Goal: Task Accomplishment & Management: Manage account settings

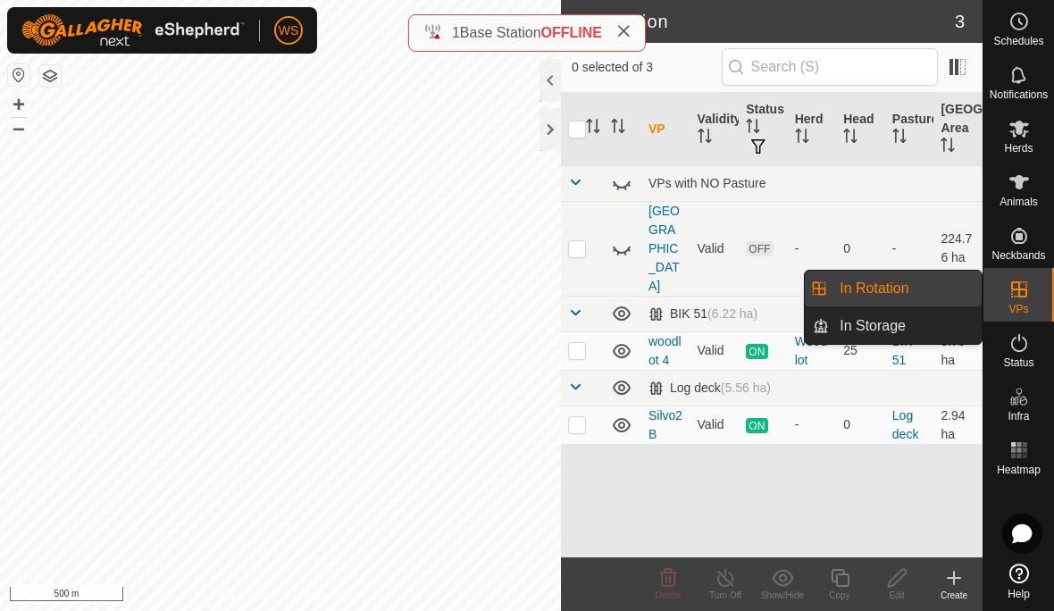
click at [879, 292] on span "In Rotation" at bounding box center [874, 288] width 69 height 21
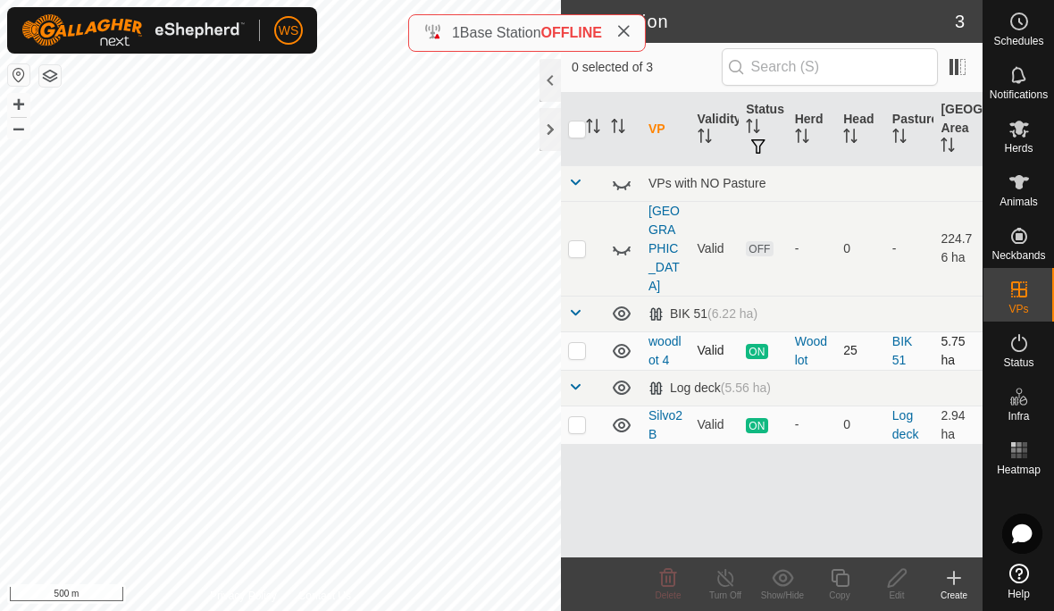
click at [581, 343] on p-checkbox at bounding box center [577, 350] width 18 height 14
checkbox input "true"
click at [841, 577] on icon at bounding box center [840, 577] width 22 height 21
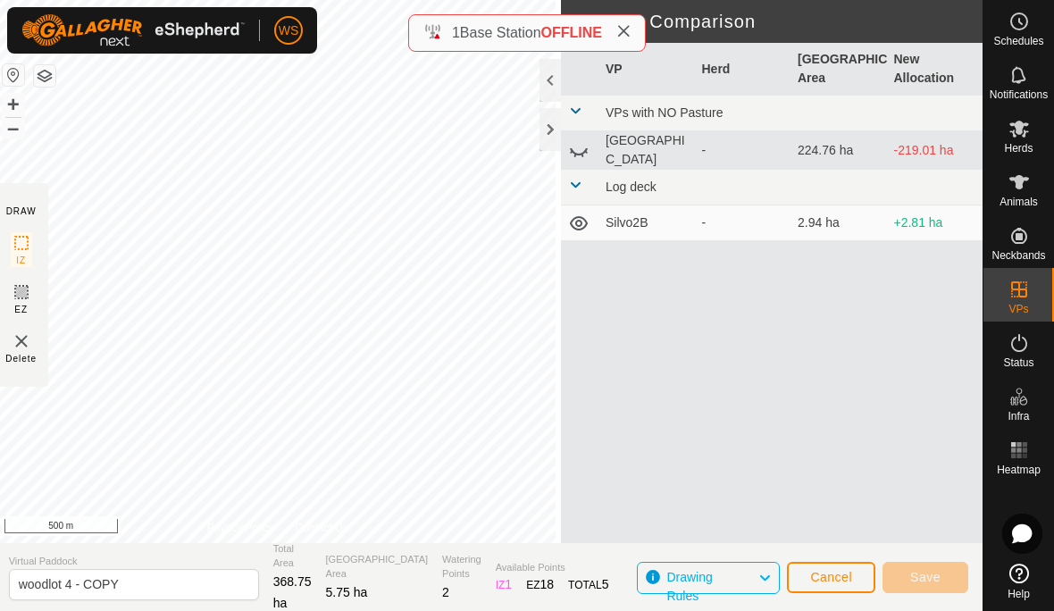
click at [835, 577] on span "Cancel" at bounding box center [831, 577] width 42 height 14
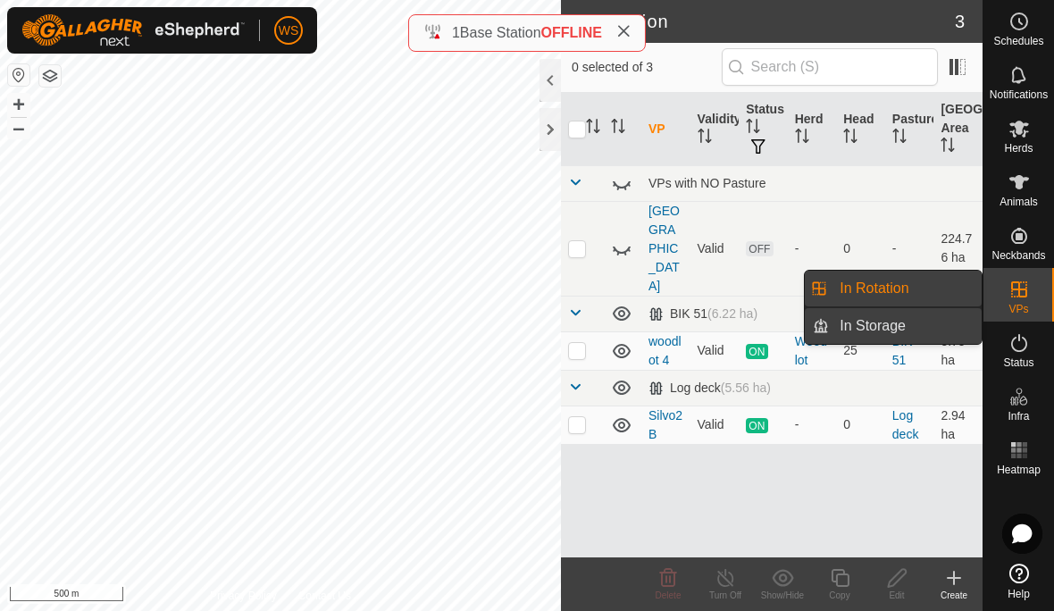
click at [886, 330] on span "In Storage" at bounding box center [873, 325] width 66 height 21
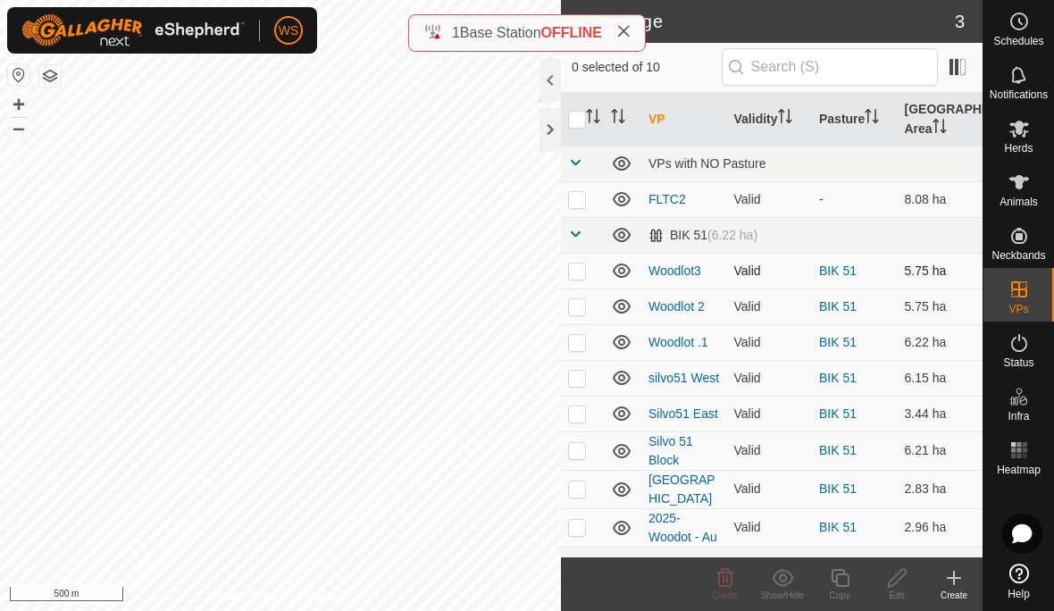
click at [577, 270] on p-checkbox at bounding box center [577, 271] width 18 height 14
checkbox input "true"
click at [899, 579] on icon at bounding box center [897, 578] width 18 height 18
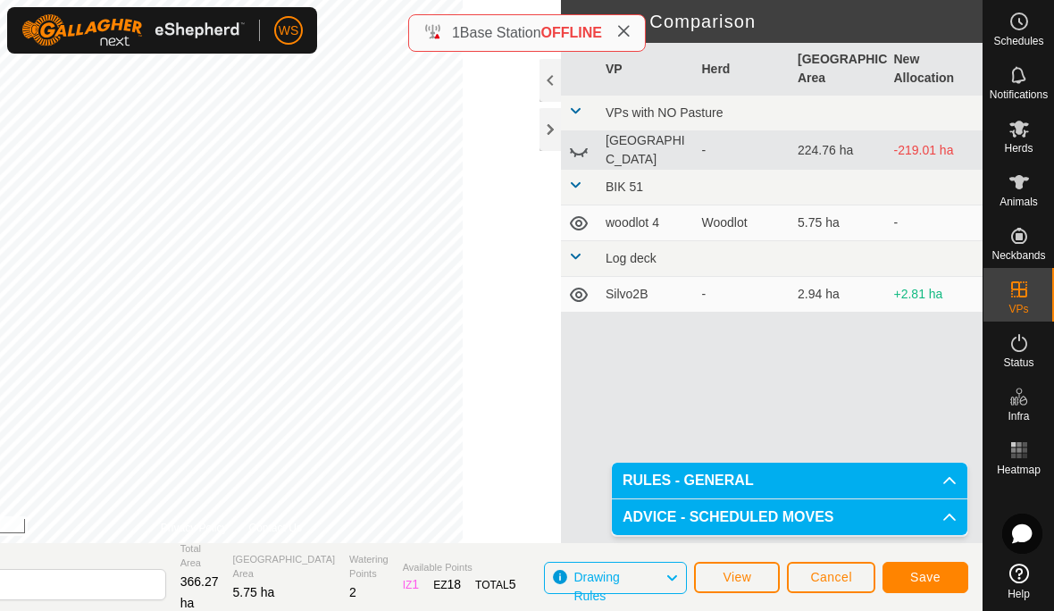
click at [921, 584] on span "Save" at bounding box center [926, 577] width 30 height 14
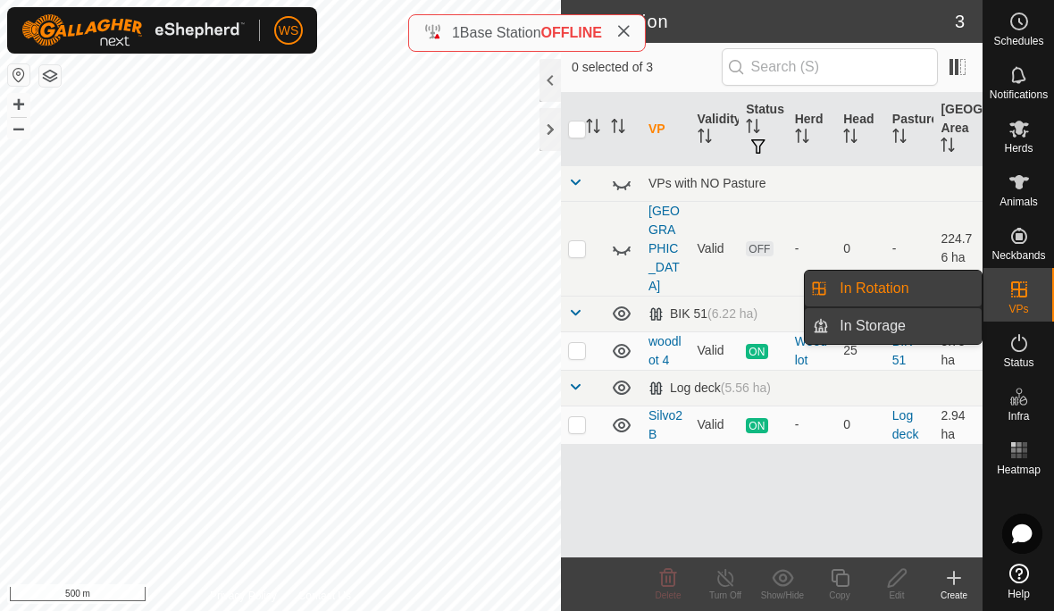
click at [892, 325] on span "In Storage" at bounding box center [873, 325] width 66 height 21
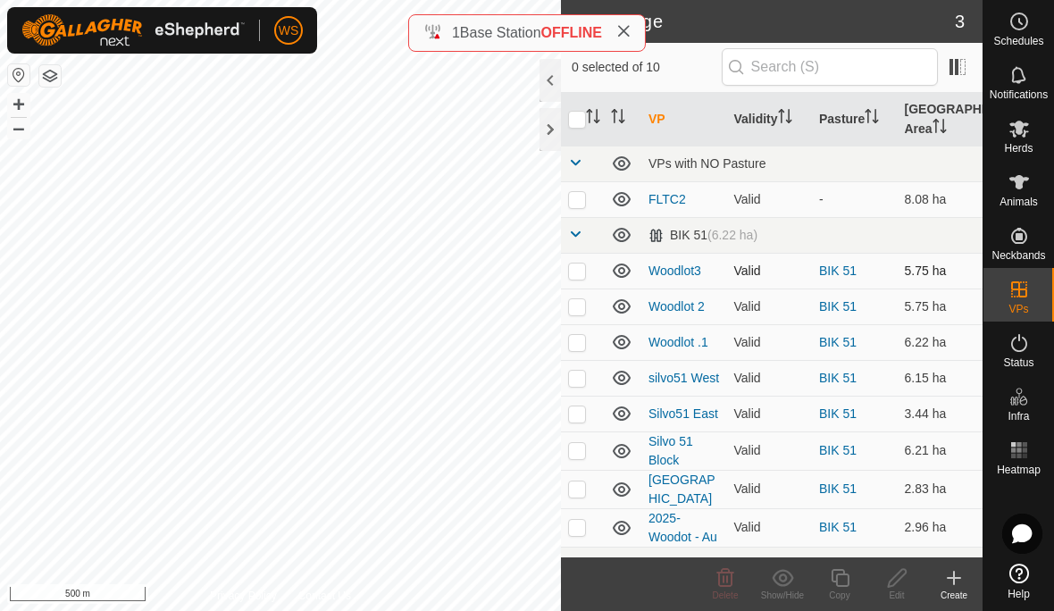
click at [567, 273] on td at bounding box center [582, 271] width 43 height 36
click at [783, 592] on div "Show/Hide" at bounding box center [782, 595] width 57 height 13
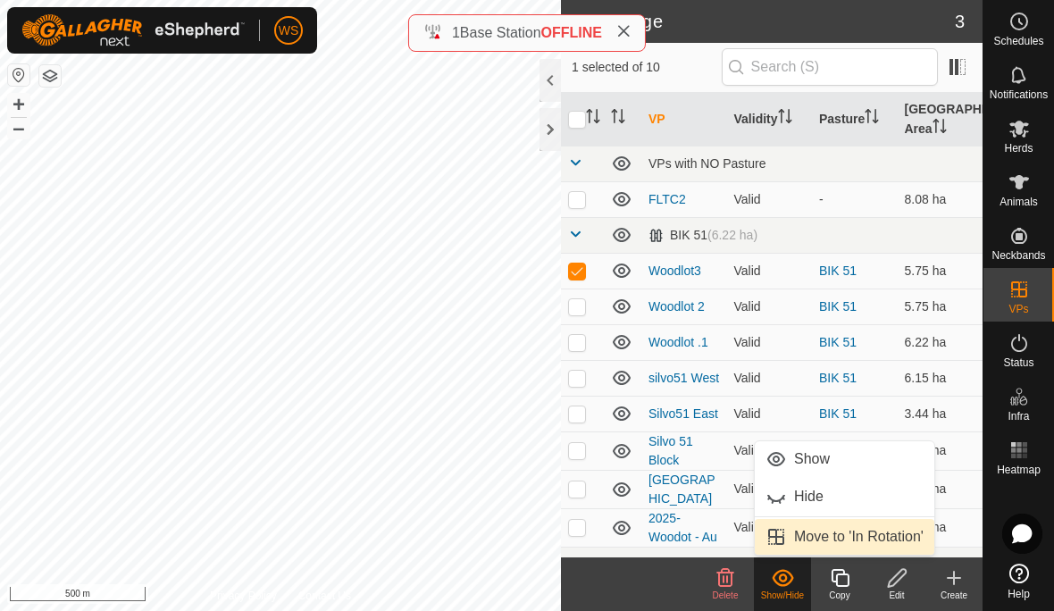
click at [848, 542] on span "Move to 'In Rotation'" at bounding box center [859, 536] width 130 height 21
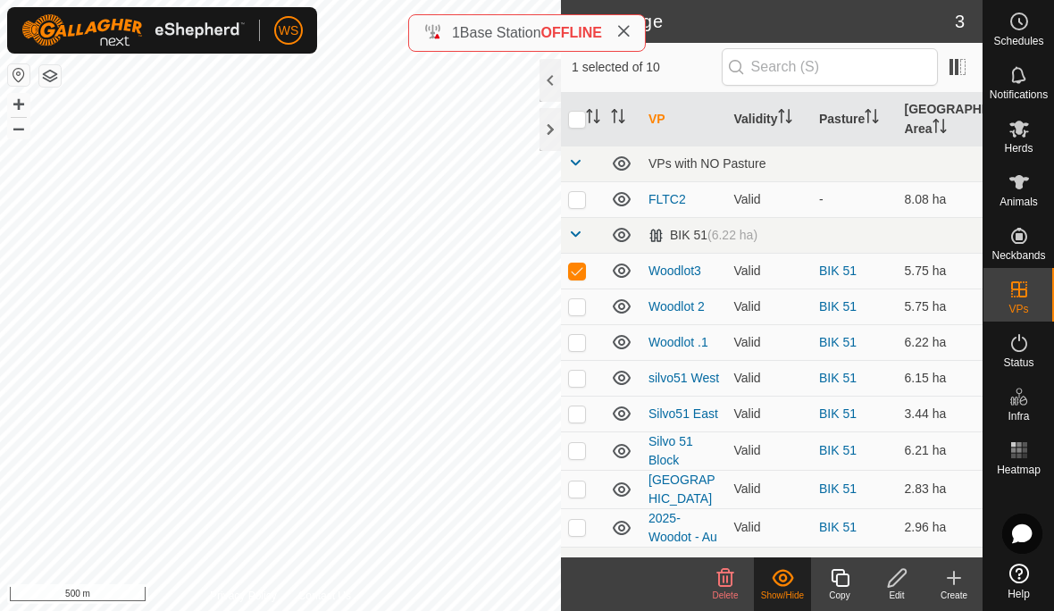
click at [848, 541] on span "Move to 'In Rotation'" at bounding box center [859, 536] width 130 height 21
checkbox input "false"
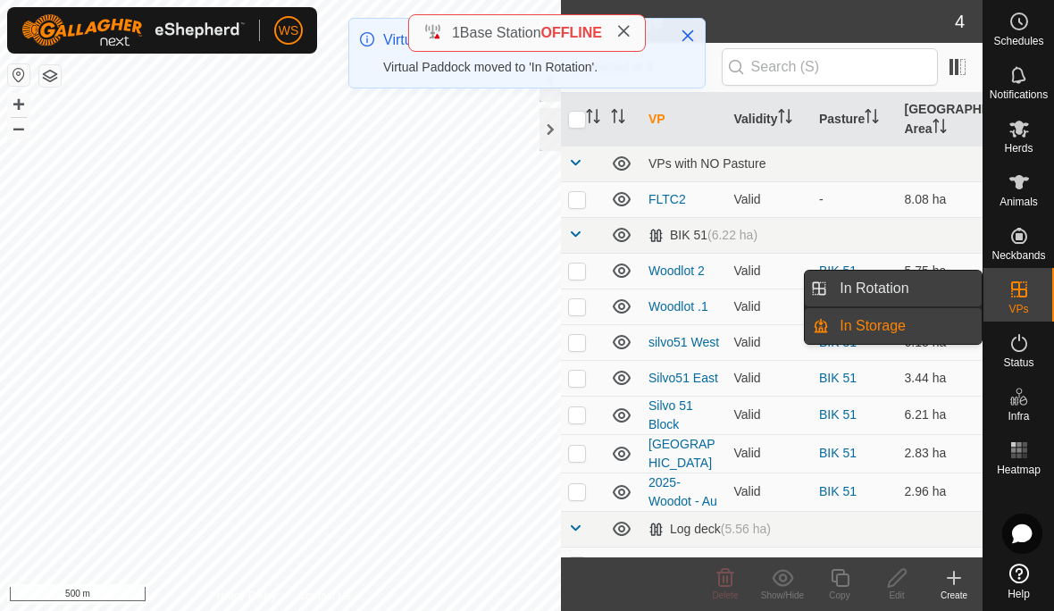
click at [909, 288] on span "In Rotation" at bounding box center [874, 288] width 69 height 21
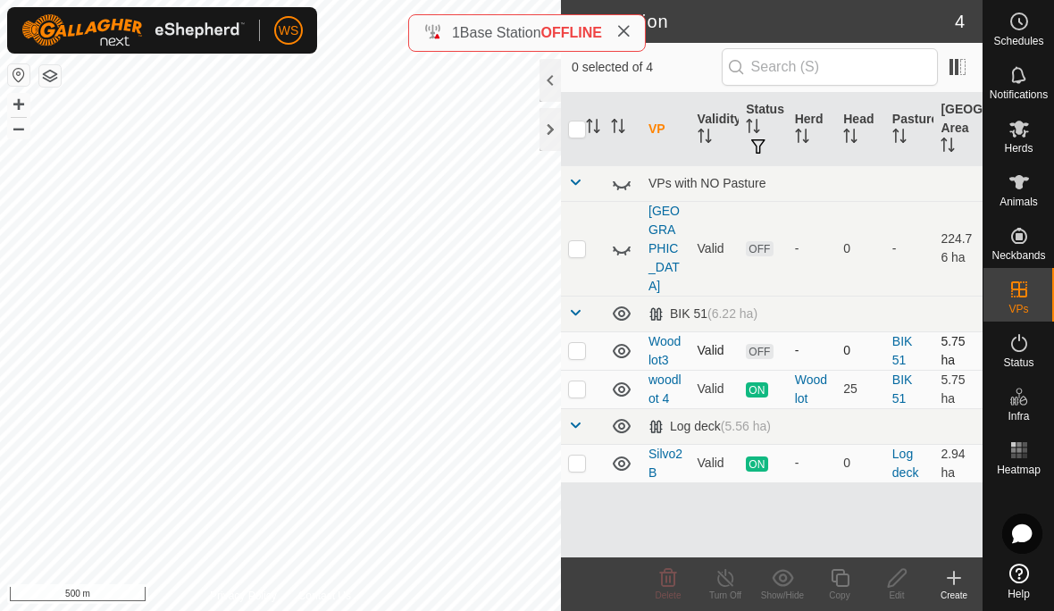
click at [577, 343] on p-checkbox at bounding box center [577, 350] width 18 height 14
checkbox input "true"
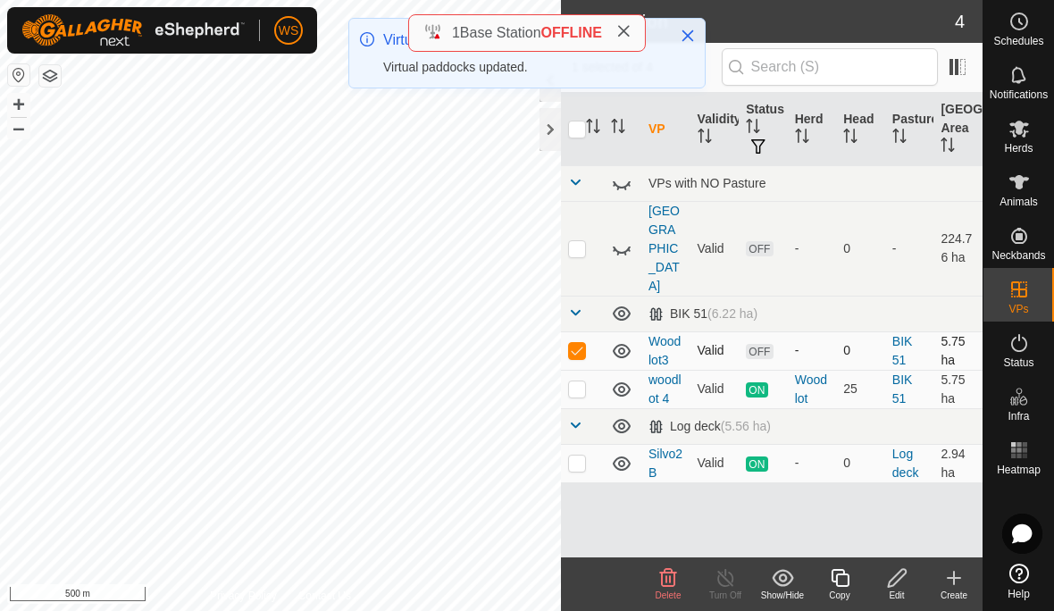
click at [579, 343] on p-checkbox at bounding box center [577, 350] width 18 height 14
checkbox input "false"
click at [1020, 146] on span "Herds" at bounding box center [1018, 148] width 29 height 11
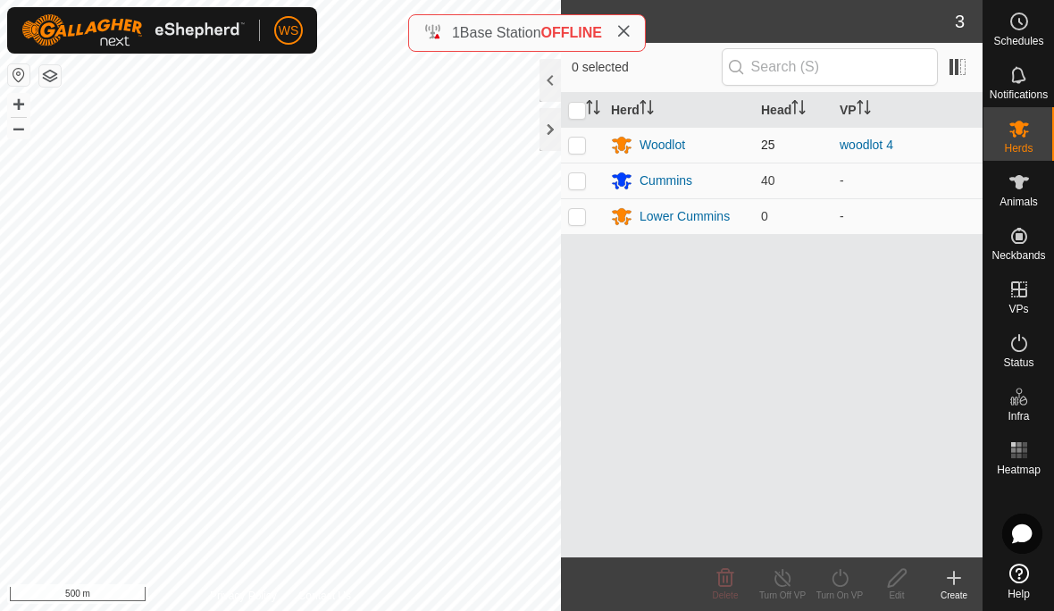
click at [576, 147] on p-checkbox at bounding box center [577, 145] width 18 height 14
checkbox input "true"
click at [830, 592] on div "Turn On VP" at bounding box center [839, 595] width 57 height 13
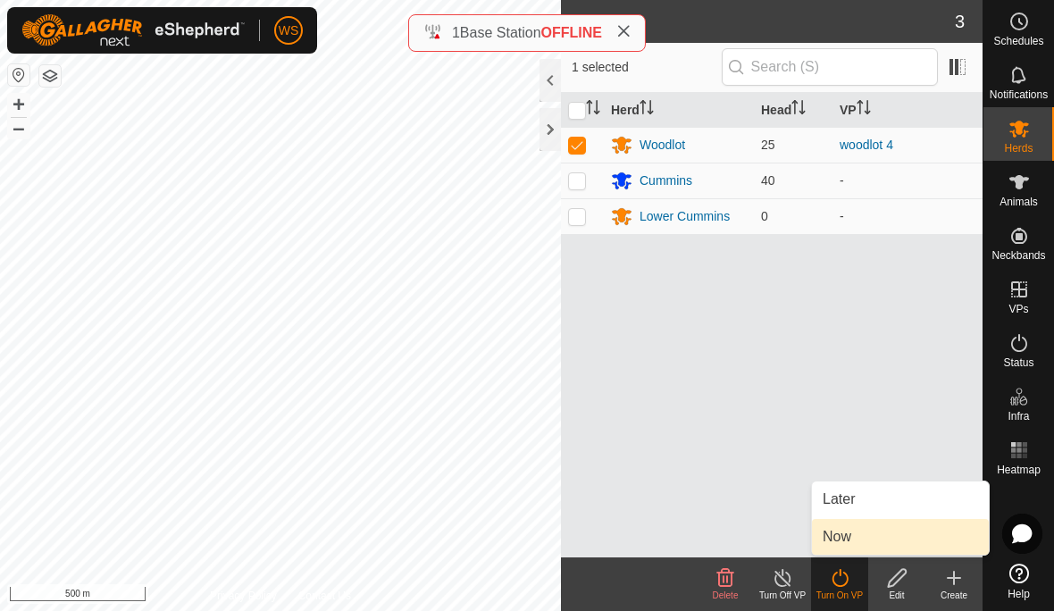
click at [848, 537] on span "Now" at bounding box center [837, 536] width 29 height 21
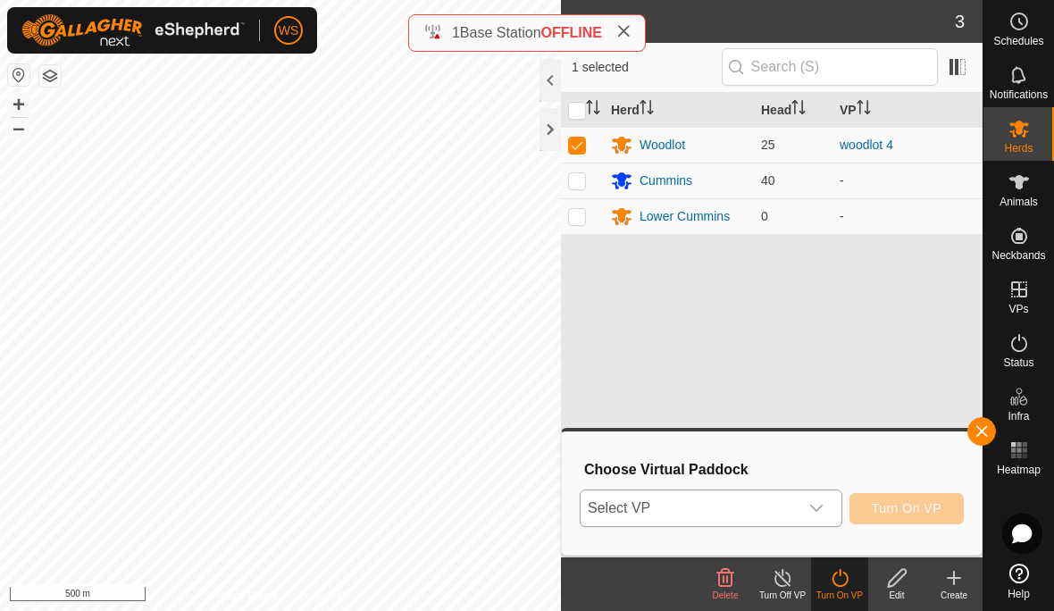
click at [779, 510] on span "Select VP" at bounding box center [690, 509] width 218 height 36
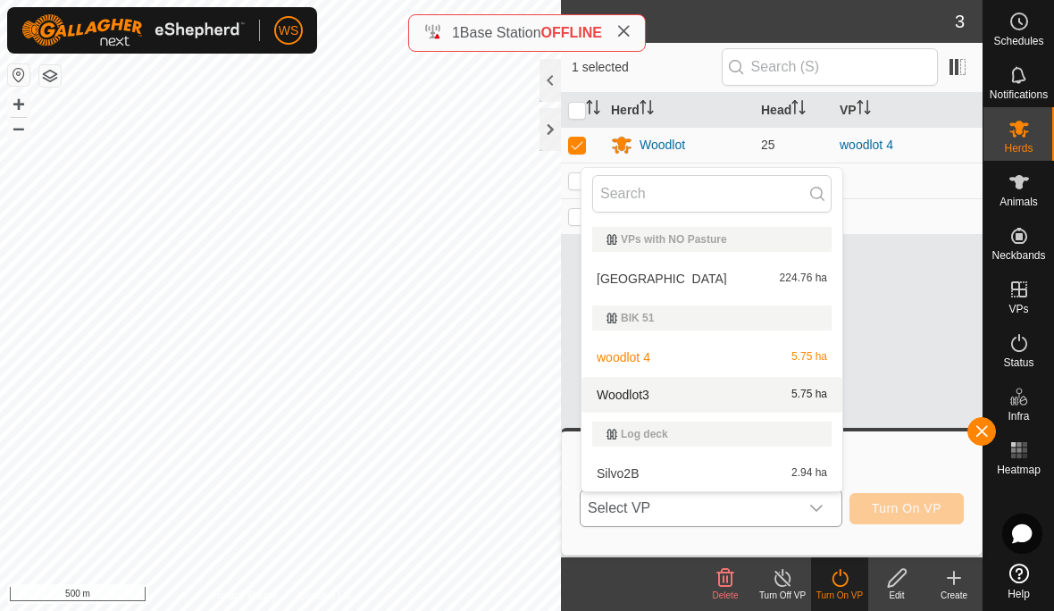
click at [763, 396] on div "Woodlot3 5.75 ha" at bounding box center [711, 394] width 239 height 21
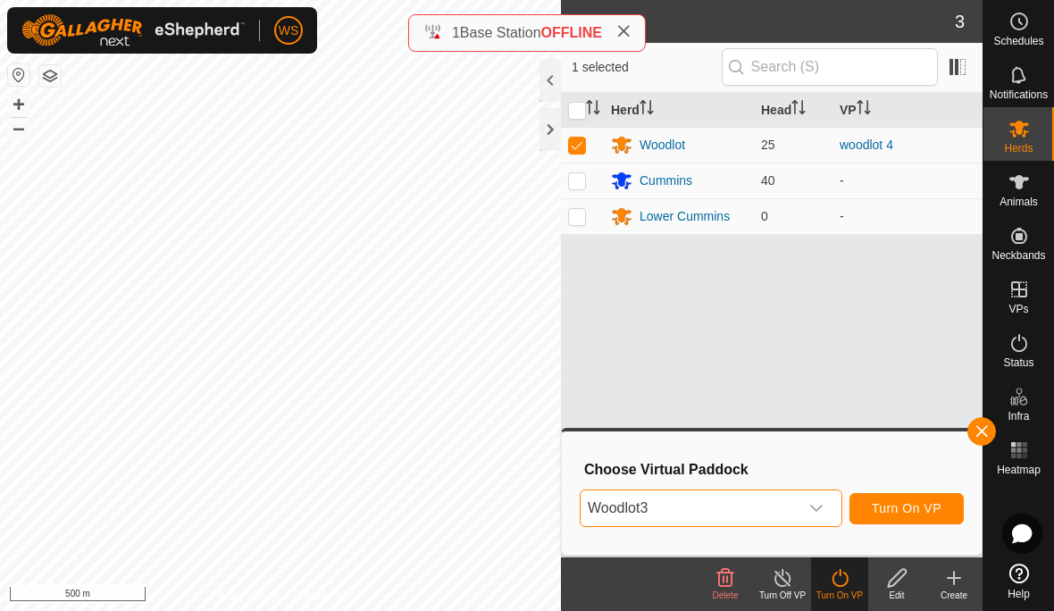
click at [915, 510] on span "Turn On VP" at bounding box center [907, 508] width 70 height 14
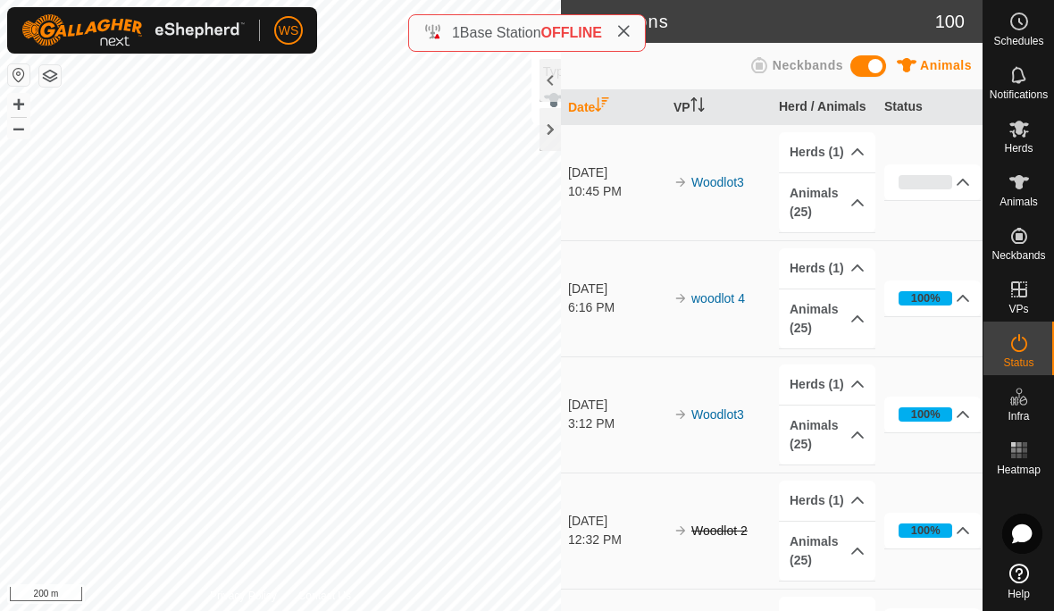
click at [1033, 203] on span "Animals" at bounding box center [1019, 202] width 38 height 11
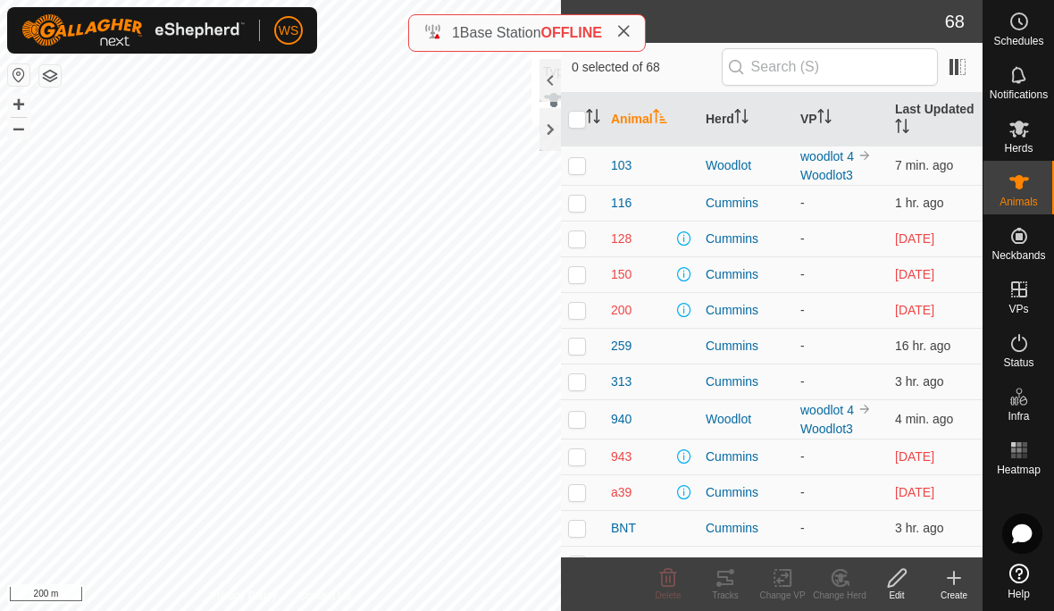
click at [1035, 142] on es-mob-svg-icon at bounding box center [1019, 128] width 32 height 29
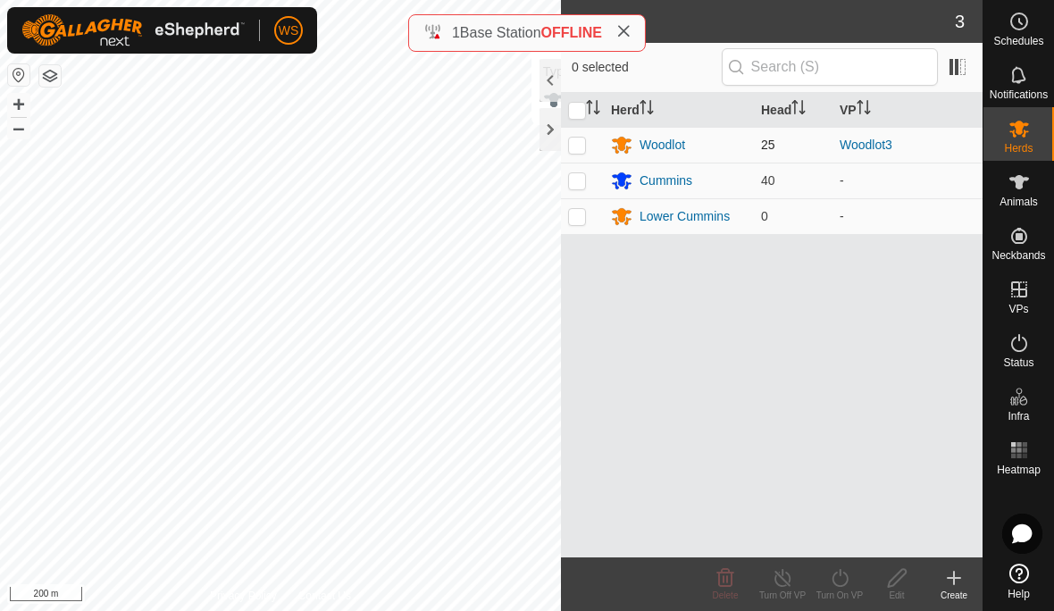
click at [575, 142] on p-checkbox at bounding box center [577, 145] width 18 height 14
checkbox input "true"
click at [836, 584] on icon at bounding box center [840, 578] width 16 height 18
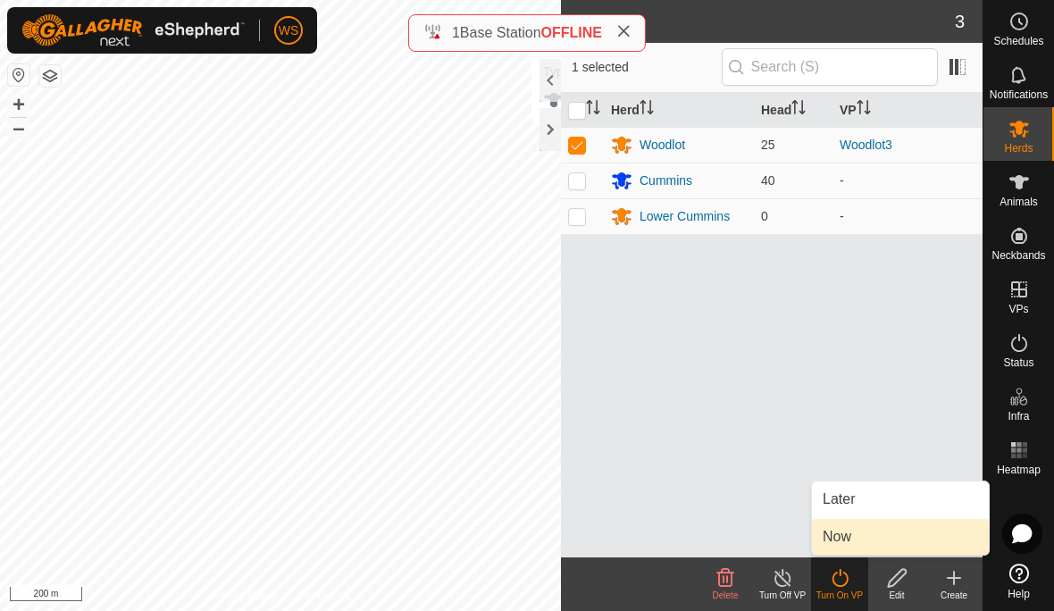
click at [849, 539] on span "Now" at bounding box center [837, 536] width 29 height 21
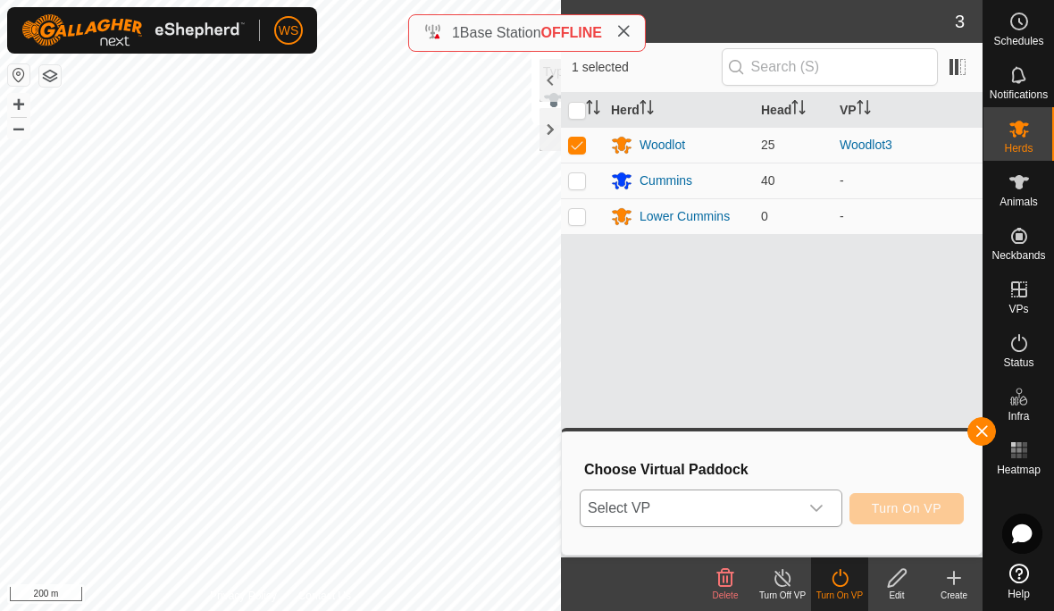
click at [814, 511] on icon "dropdown trigger" at bounding box center [817, 508] width 14 height 14
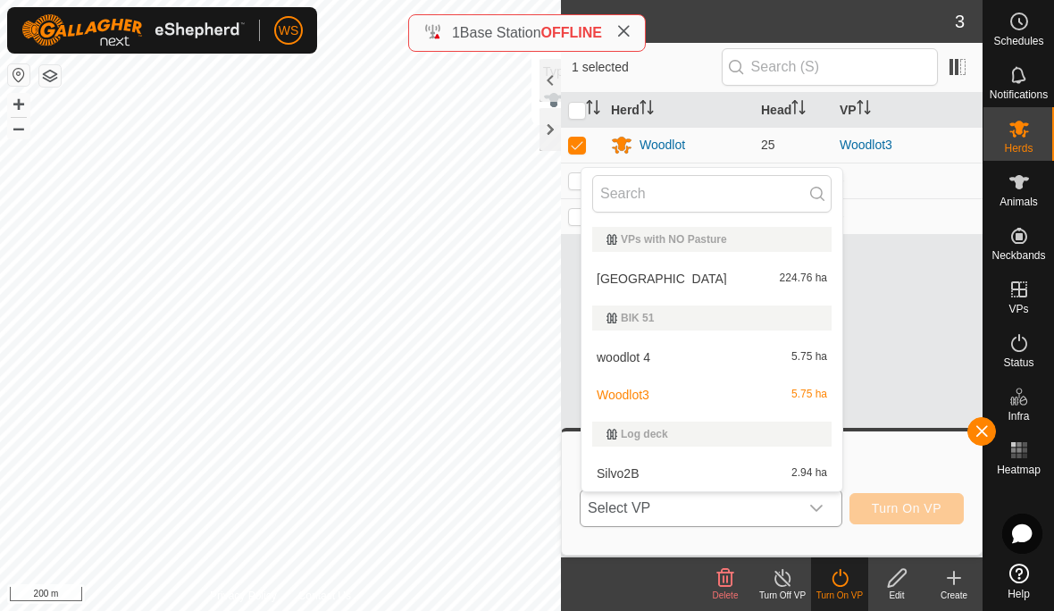
click at [646, 398] on span "Woodlot3" at bounding box center [623, 395] width 53 height 13
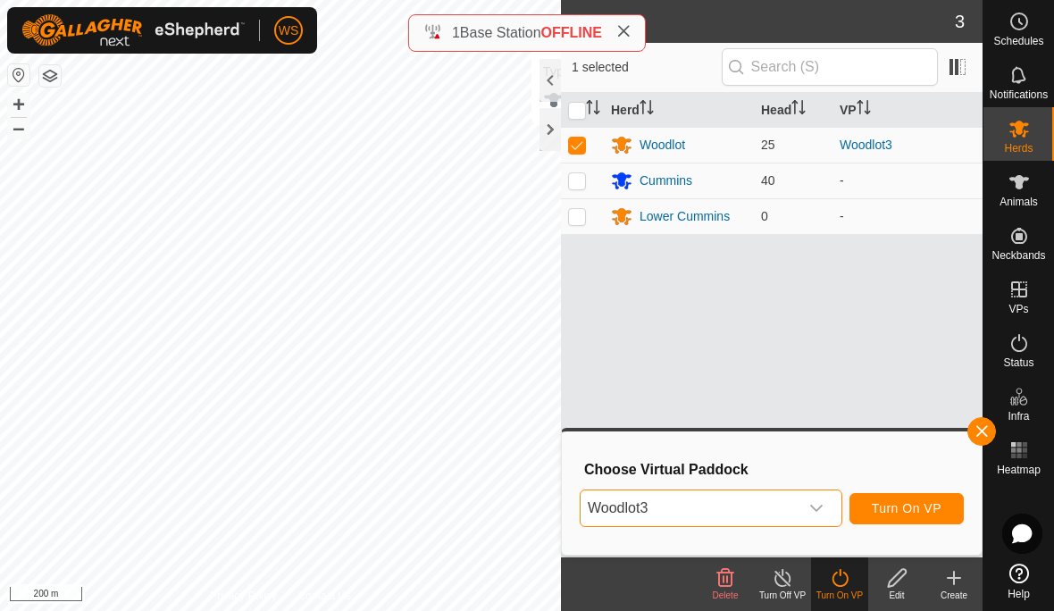
click at [913, 514] on span "Turn On VP" at bounding box center [907, 508] width 70 height 14
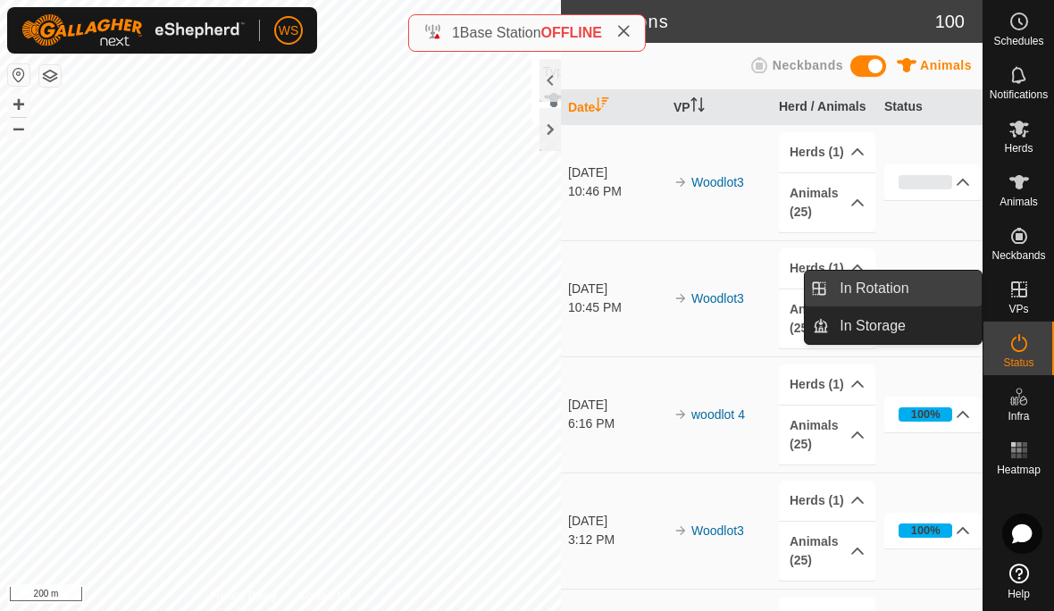
click at [886, 290] on span "In Rotation" at bounding box center [874, 288] width 69 height 21
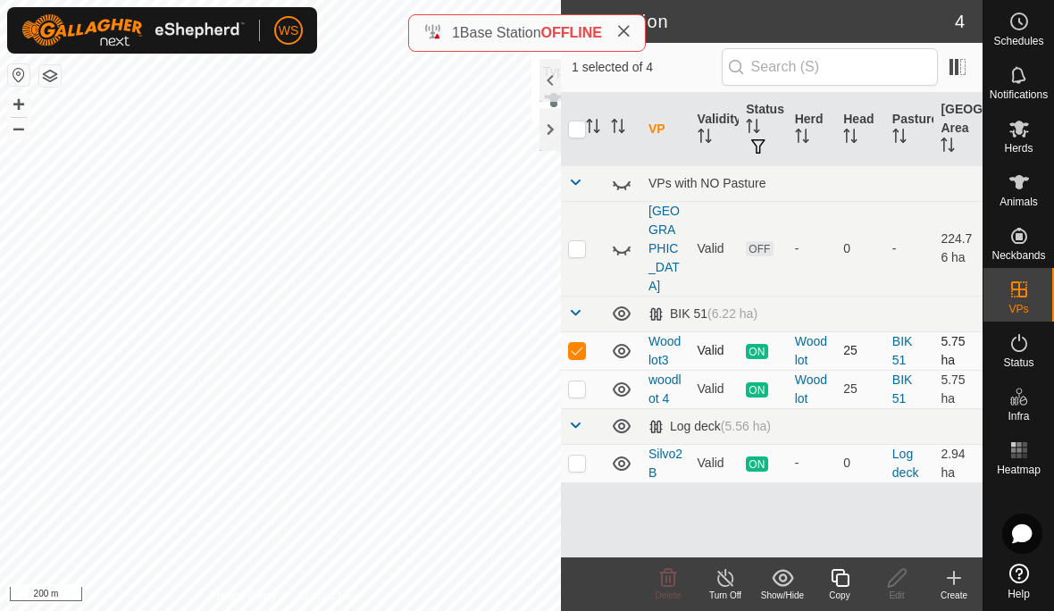
click at [581, 343] on p-checkbox at bounding box center [577, 350] width 18 height 14
checkbox input "false"
click at [1026, 143] on span "Herds" at bounding box center [1018, 148] width 29 height 11
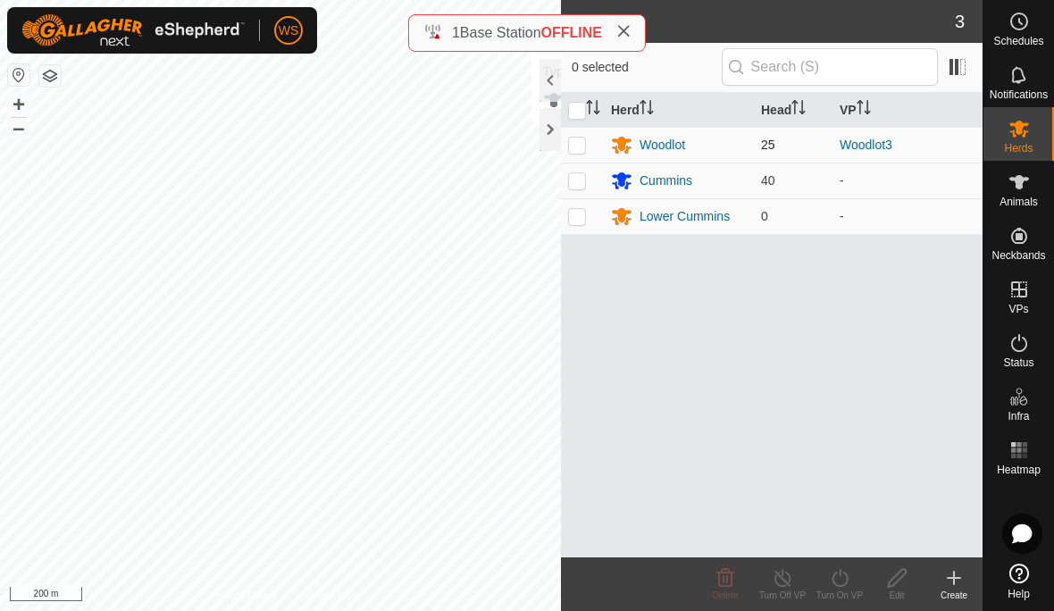
click at [575, 147] on p-checkbox at bounding box center [577, 145] width 18 height 14
click at [575, 148] on p-checkbox at bounding box center [577, 145] width 18 height 14
checkbox input "false"
click at [1012, 357] on span "Status" at bounding box center [1018, 362] width 30 height 11
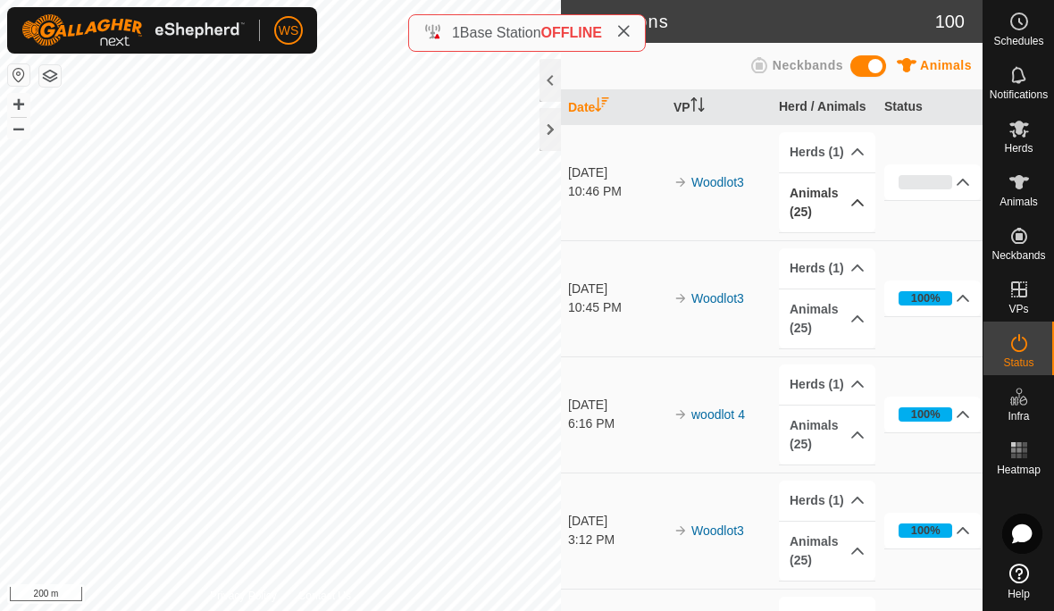
click at [852, 209] on p-accordion-header "Animals (25)" at bounding box center [827, 202] width 97 height 59
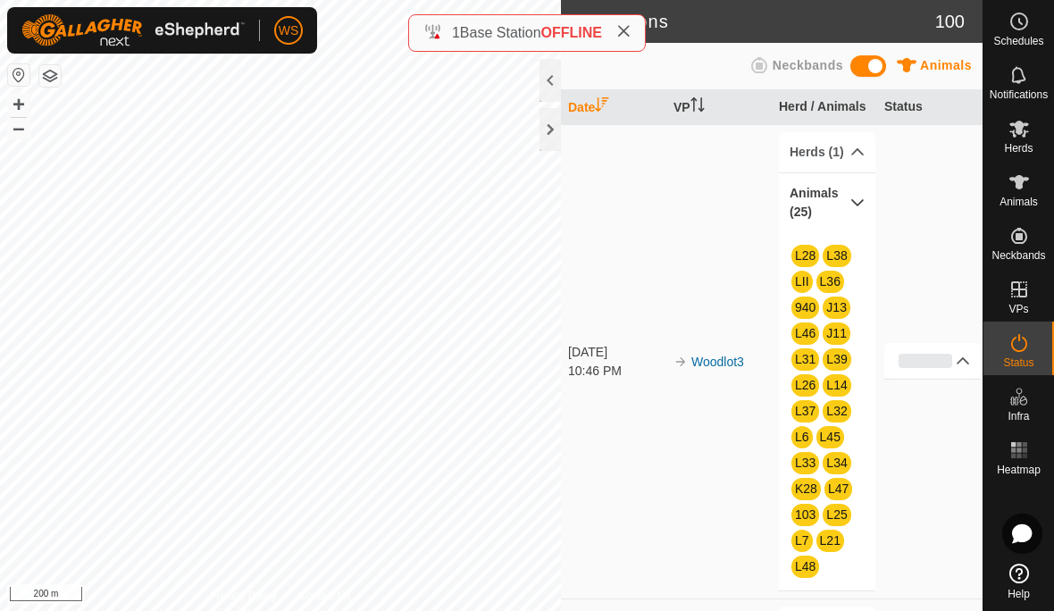
click at [854, 206] on icon at bounding box center [858, 203] width 14 height 14
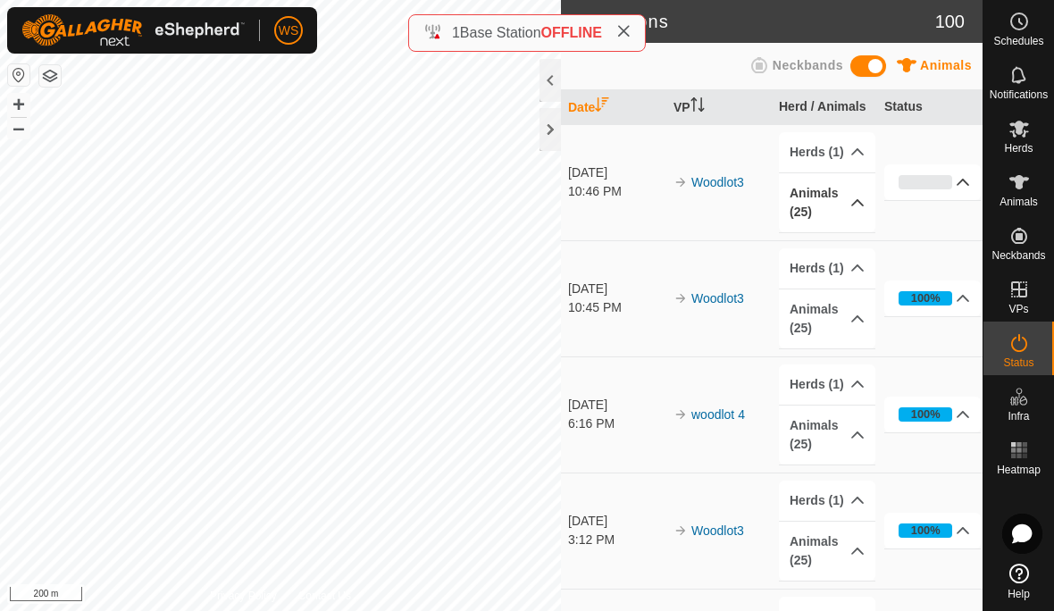
click at [959, 186] on icon at bounding box center [963, 182] width 14 height 14
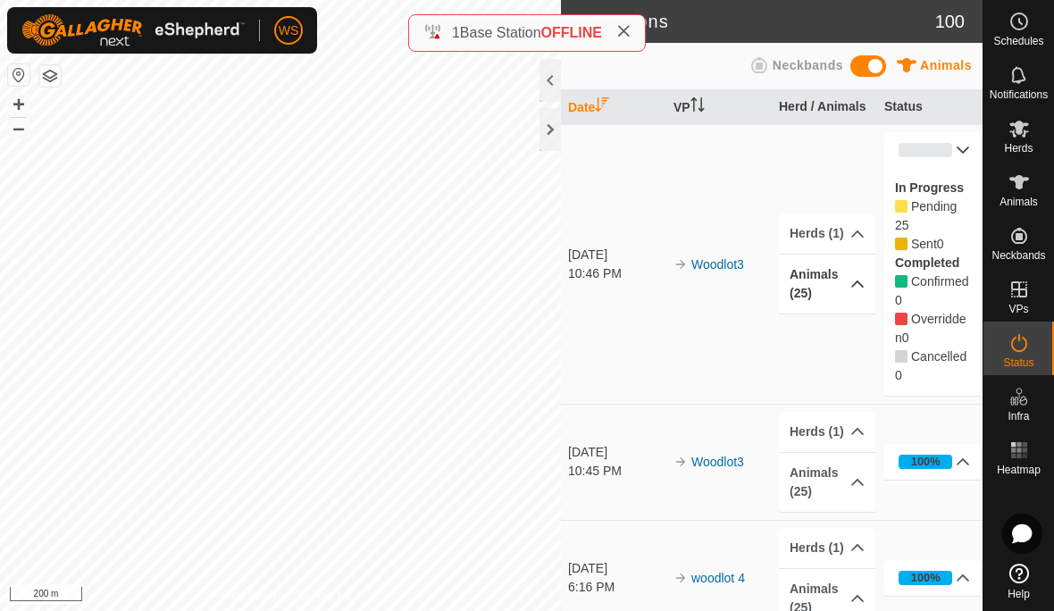
click at [965, 150] on icon at bounding box center [964, 150] width 13 height 7
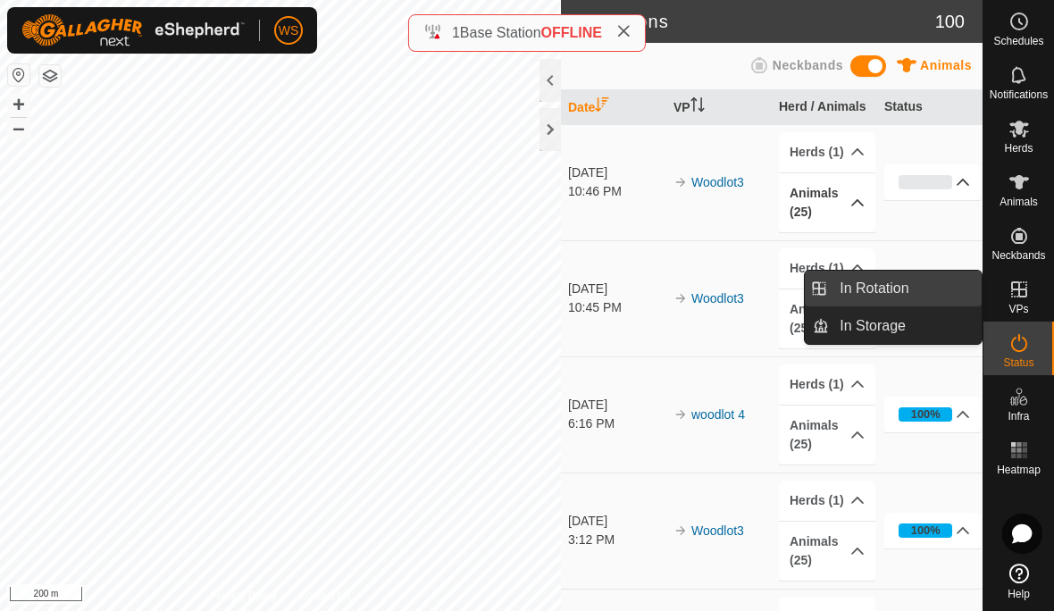
click at [890, 295] on span "In Rotation" at bounding box center [874, 288] width 69 height 21
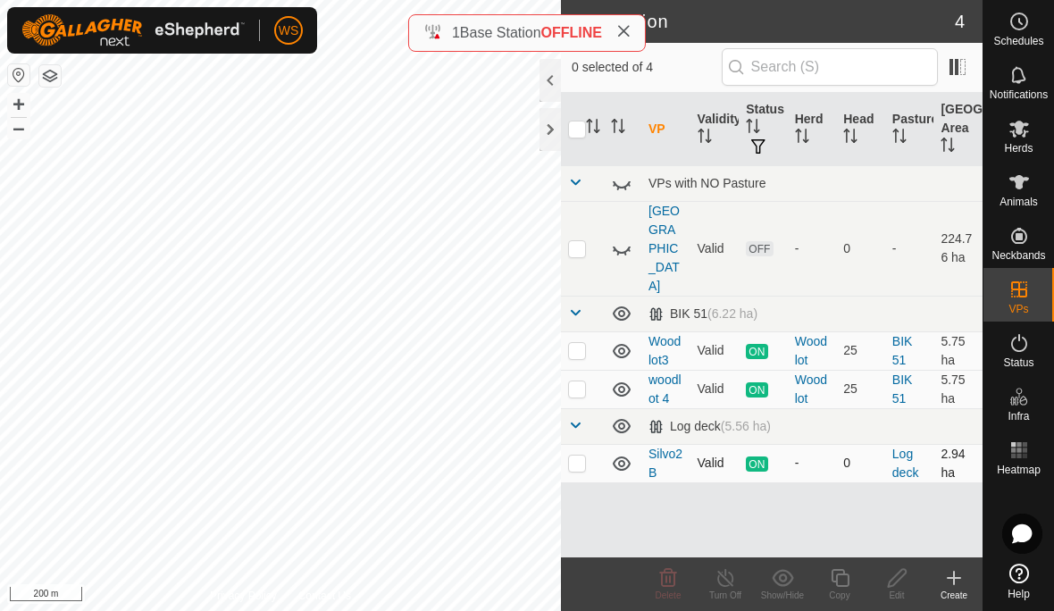
click at [625, 457] on icon at bounding box center [622, 464] width 18 height 14
click at [579, 343] on p-checkbox at bounding box center [577, 350] width 18 height 14
checkbox input "true"
click at [622, 38] on icon at bounding box center [624, 31] width 14 height 14
click at [575, 343] on p-checkbox at bounding box center [577, 350] width 18 height 14
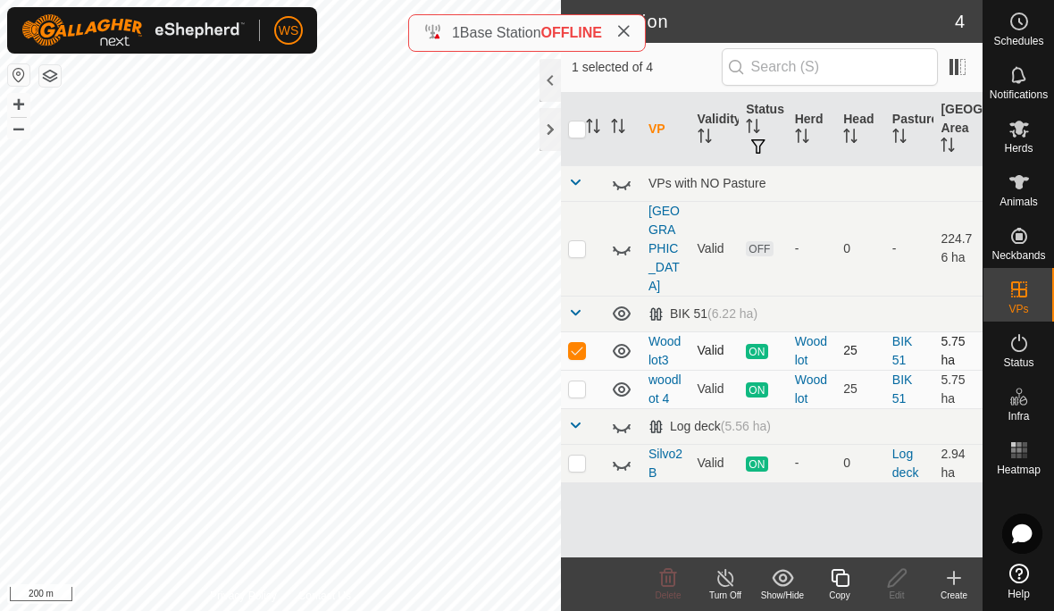
checkbox input "true"
click at [838, 580] on icon at bounding box center [840, 577] width 22 height 21
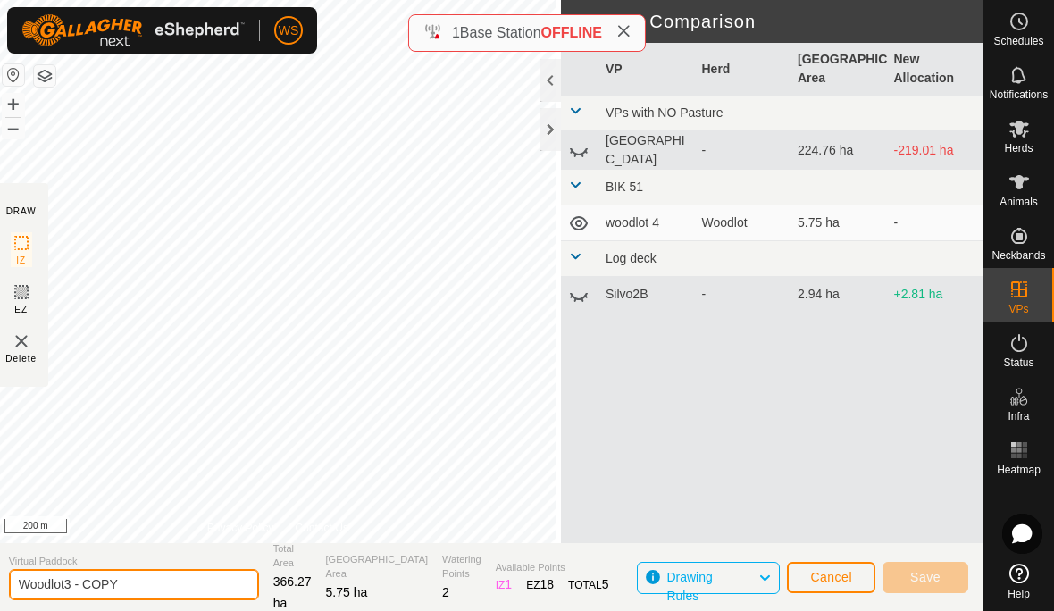
click at [124, 584] on input "Woodlot3 - COPY" at bounding box center [134, 584] width 250 height 31
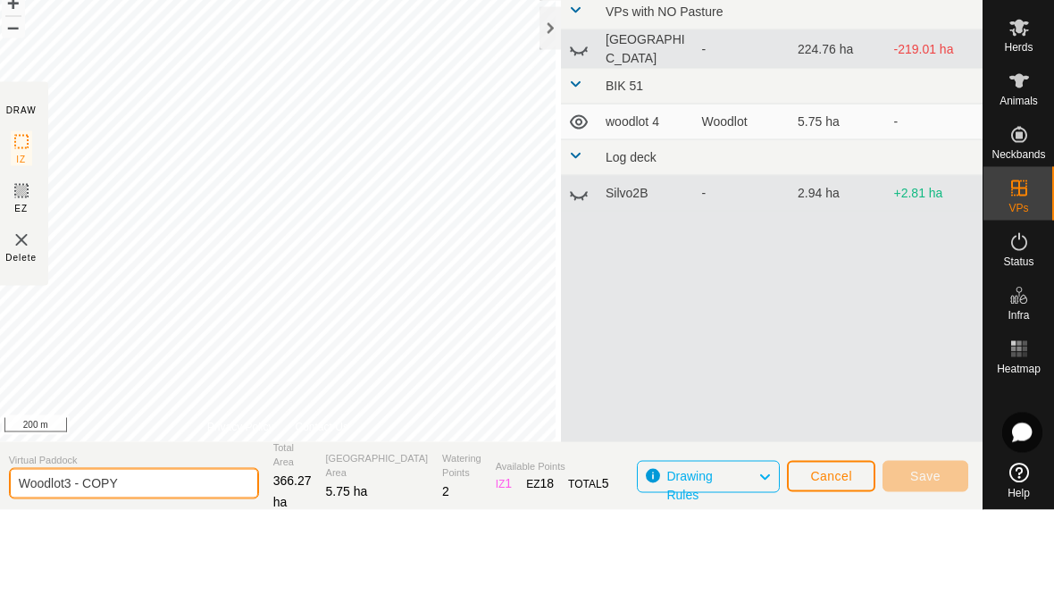
click at [76, 569] on input "Woodlot3 - COPY" at bounding box center [134, 584] width 250 height 31
click at [134, 569] on input "Woodlot3 - COPY" at bounding box center [134, 584] width 250 height 31
click at [129, 569] on input "Woodlot3 - COPY" at bounding box center [134, 584] width 250 height 31
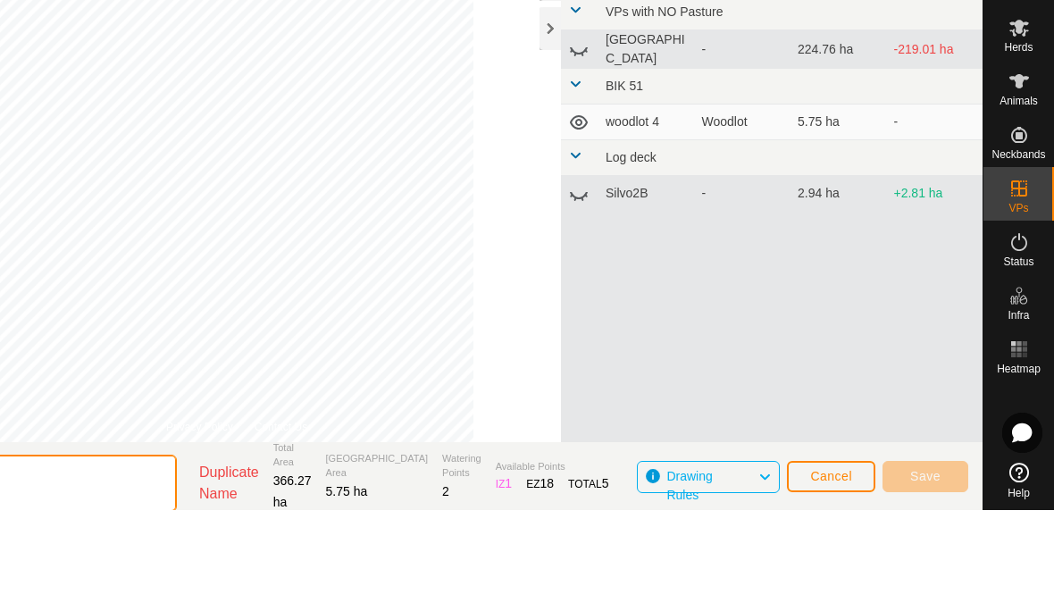
scroll to position [2, 0]
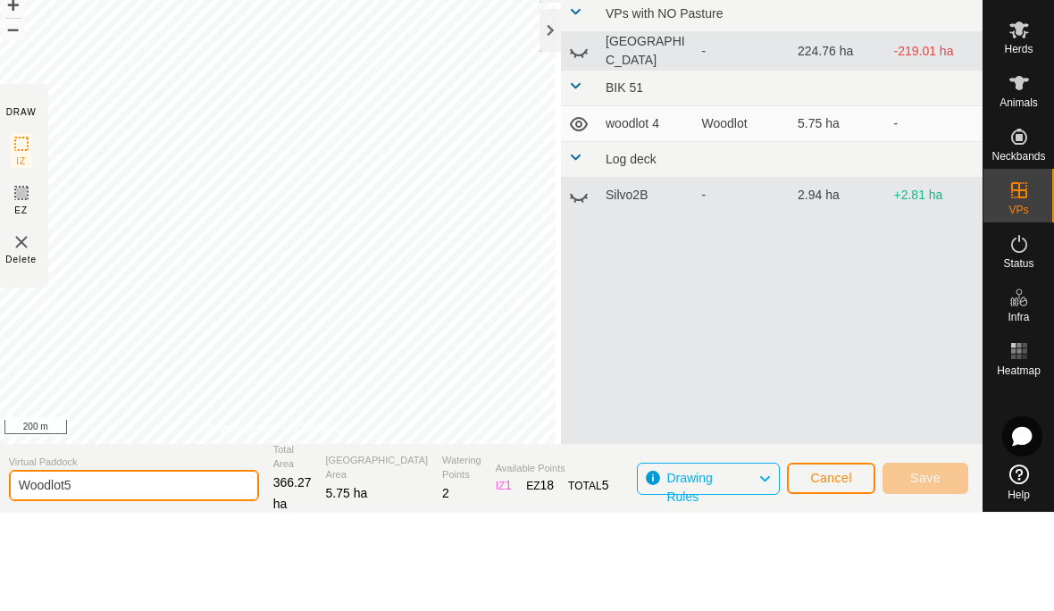
type input "Woodlot5"
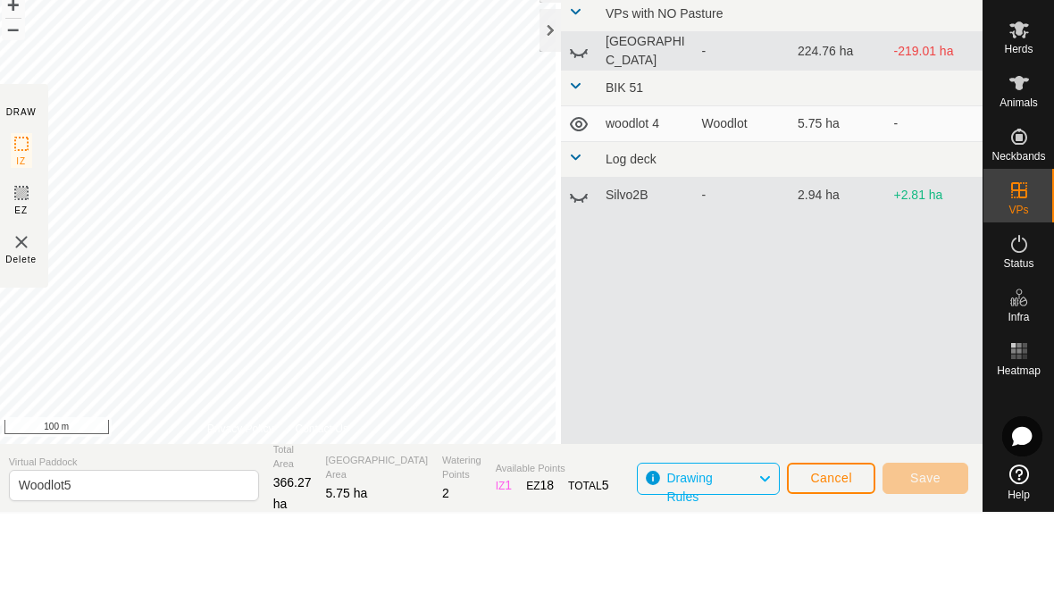
click at [27, 285] on icon at bounding box center [21, 290] width 11 height 11
click at [29, 280] on icon at bounding box center [21, 290] width 21 height 21
click at [31, 231] on icon at bounding box center [21, 241] width 21 height 21
click at [20, 301] on span "EZ" at bounding box center [20, 307] width 13 height 13
click at [27, 285] on icon at bounding box center [21, 290] width 11 height 11
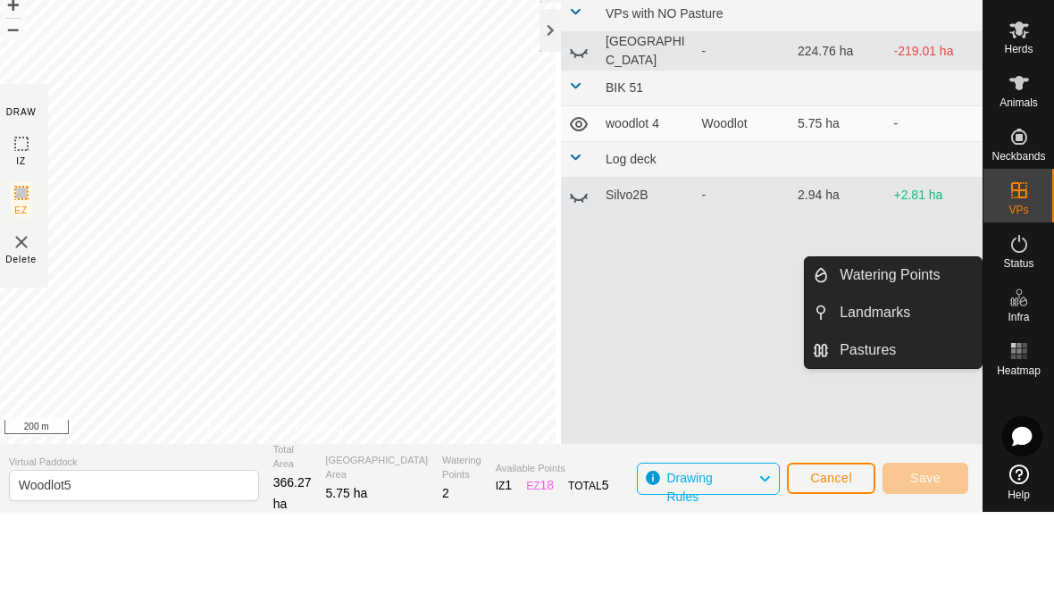
click at [1020, 331] on icon at bounding box center [1019, 341] width 21 height 21
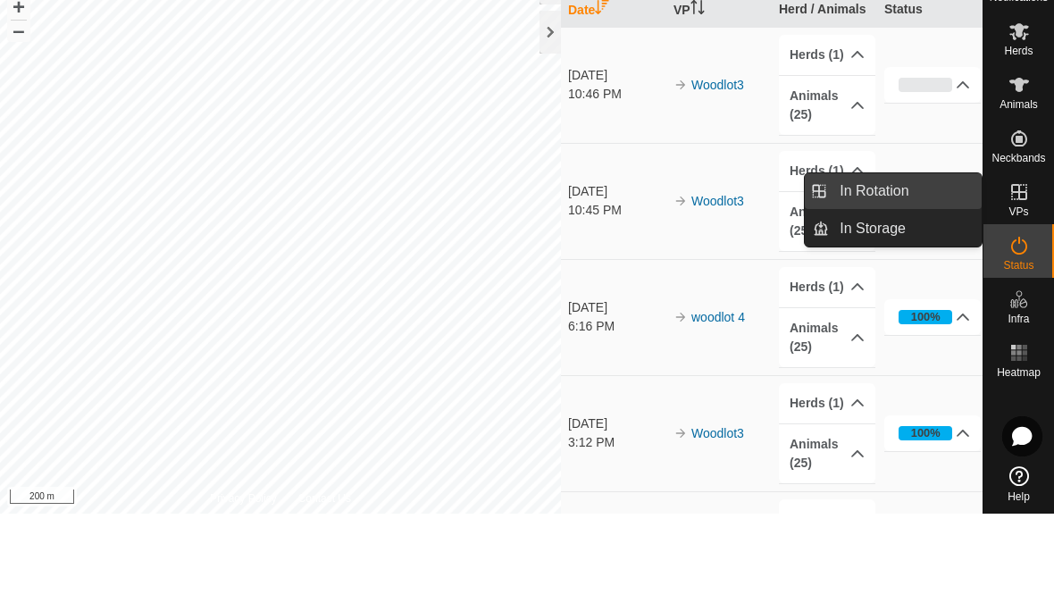
click at [936, 271] on link "In Rotation" at bounding box center [905, 289] width 153 height 36
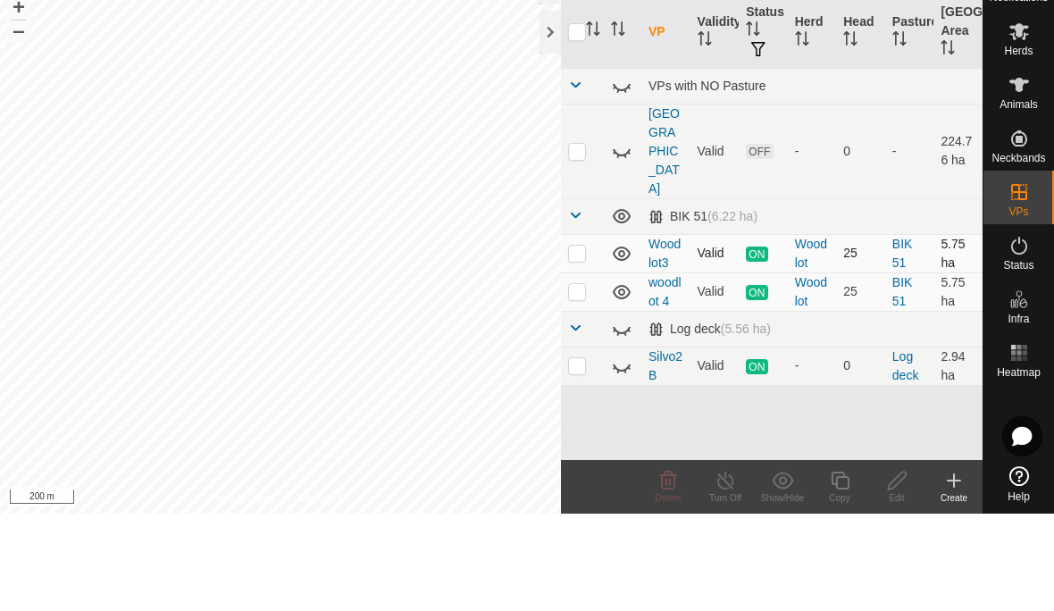
click at [584, 343] on p-checkbox at bounding box center [577, 350] width 18 height 14
checkbox input "true"
click at [832, 589] on div "Copy" at bounding box center [839, 595] width 57 height 13
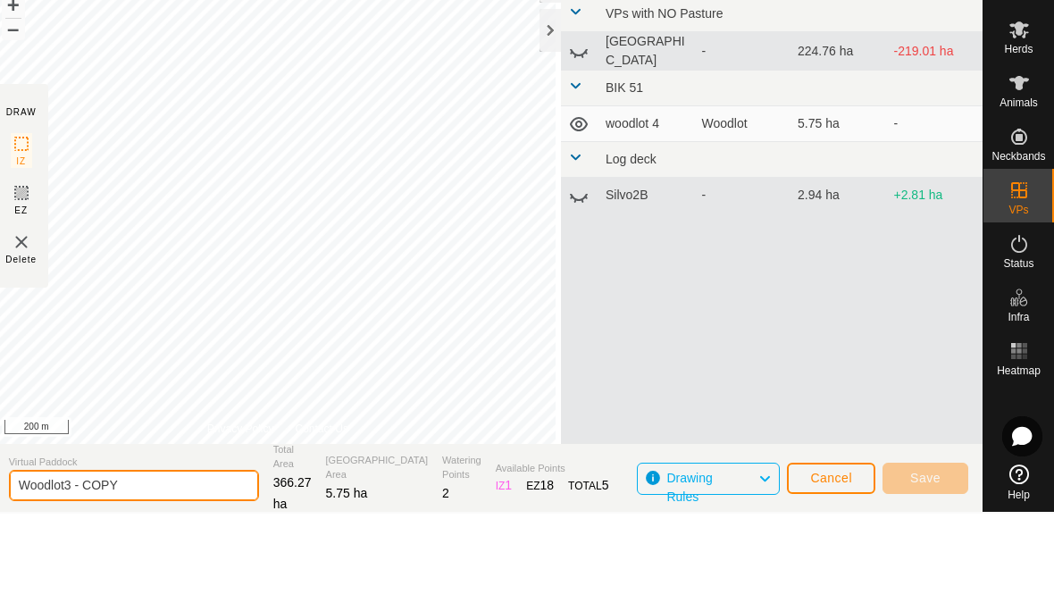
click at [167, 567] on input "Woodlot3 - COPY" at bounding box center [134, 582] width 250 height 31
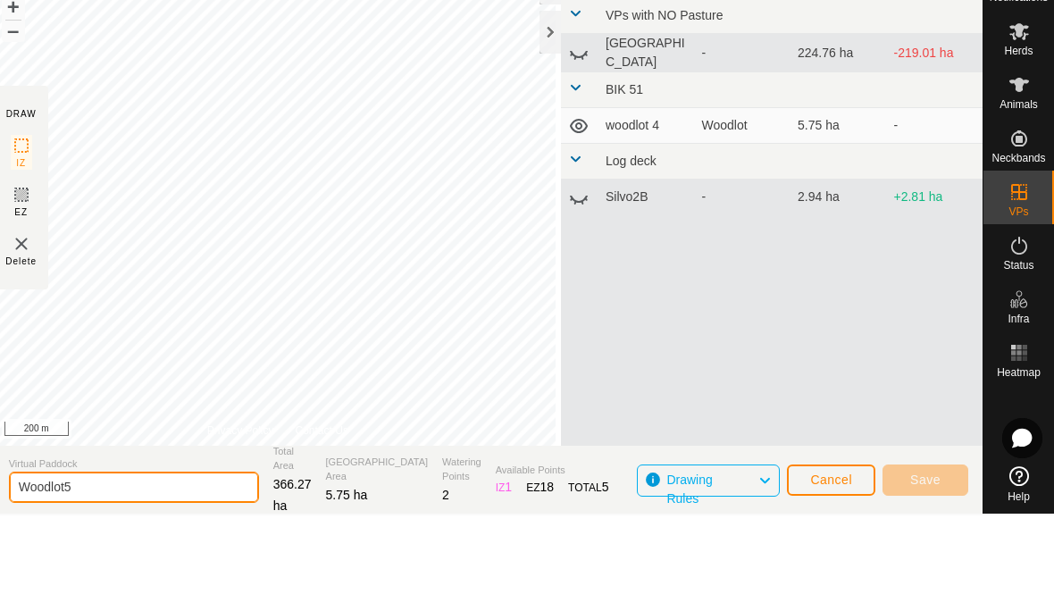
type input "Woodlot5"
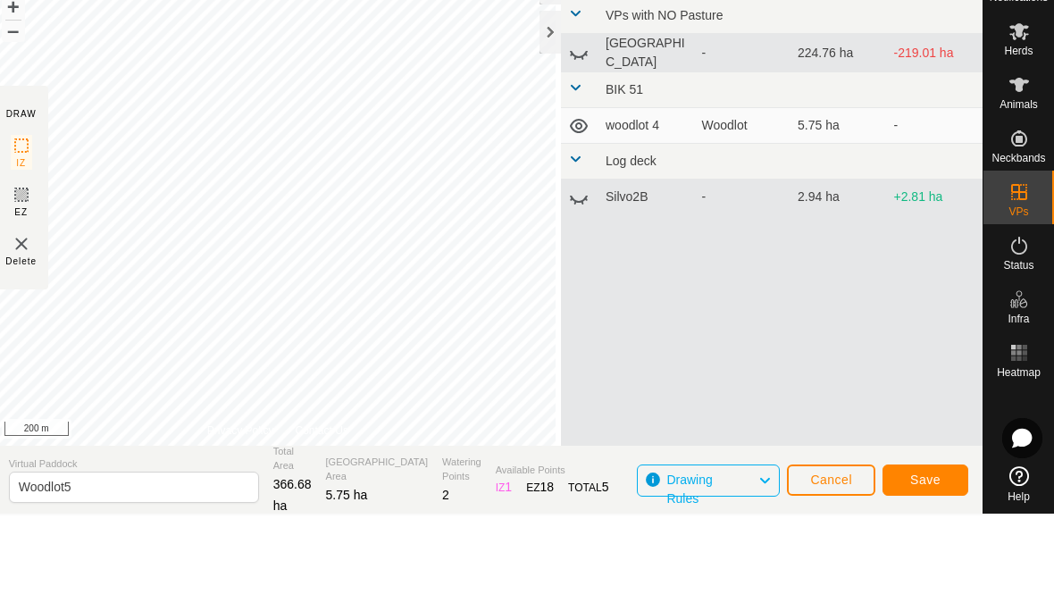
click at [928, 568] on span "Save" at bounding box center [926, 575] width 30 height 14
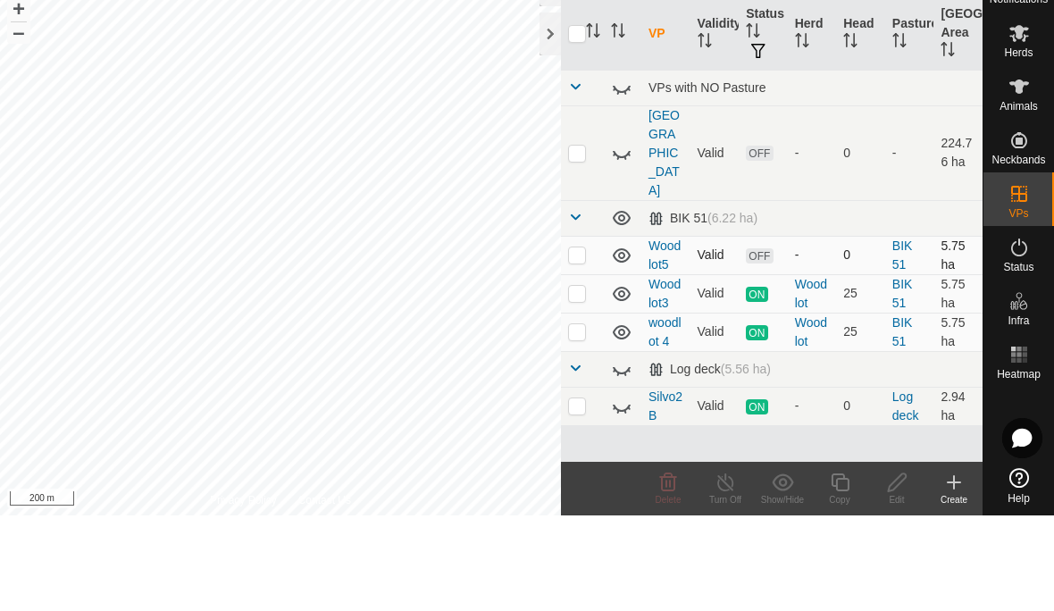
click at [580, 343] on p-checkbox at bounding box center [577, 350] width 18 height 14
checkbox input "true"
click at [882, 589] on div "Edit" at bounding box center [897, 595] width 57 height 13
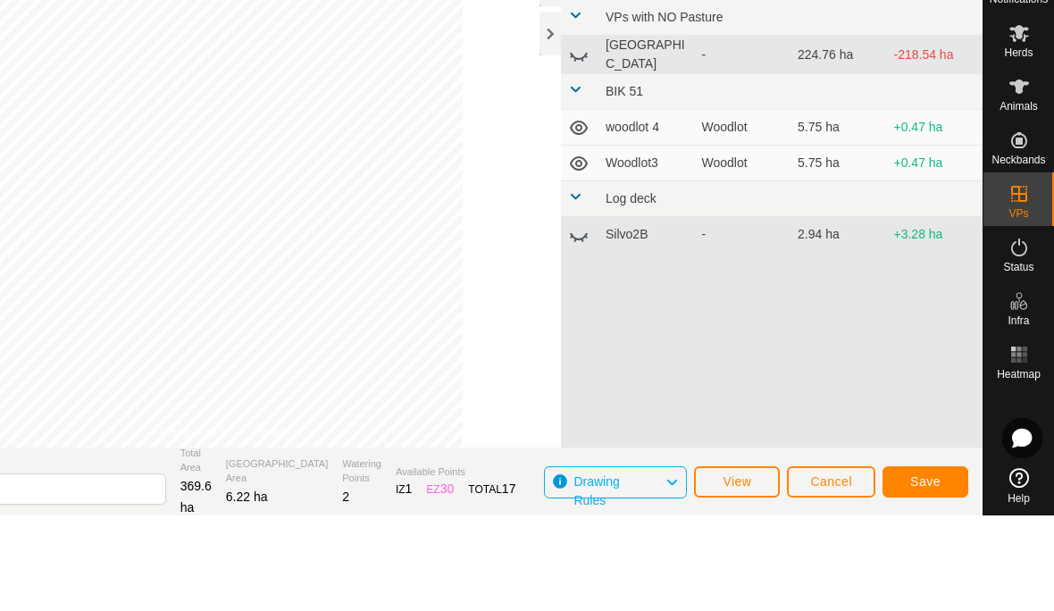
scroll to position [2, 0]
click at [903, 560] on button "Save" at bounding box center [926, 575] width 86 height 31
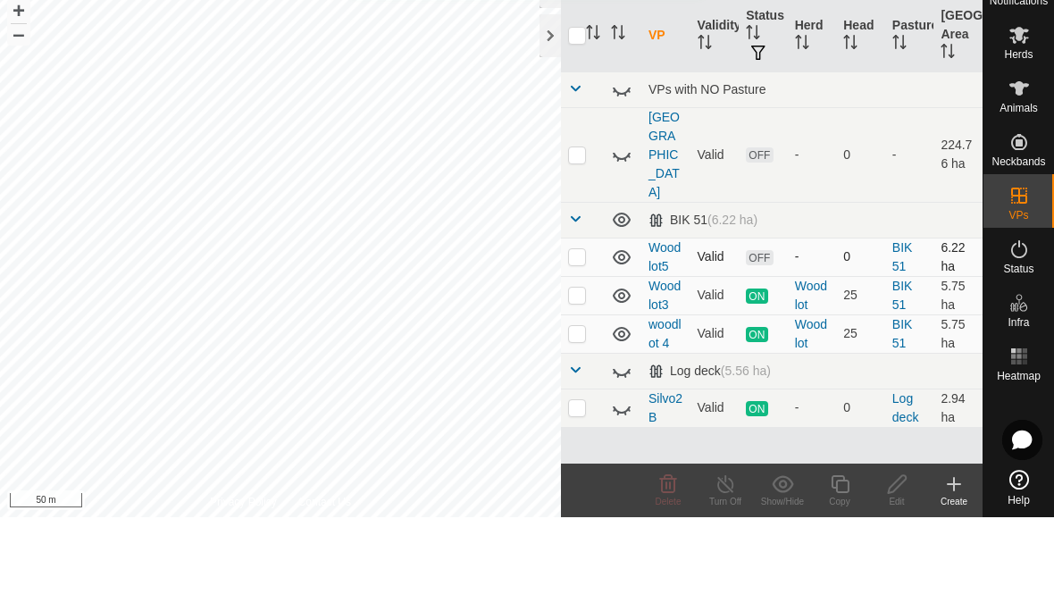
click at [574, 343] on p-checkbox at bounding box center [577, 350] width 18 height 14
checkbox input "true"
click at [901, 567] on icon at bounding box center [897, 577] width 22 height 21
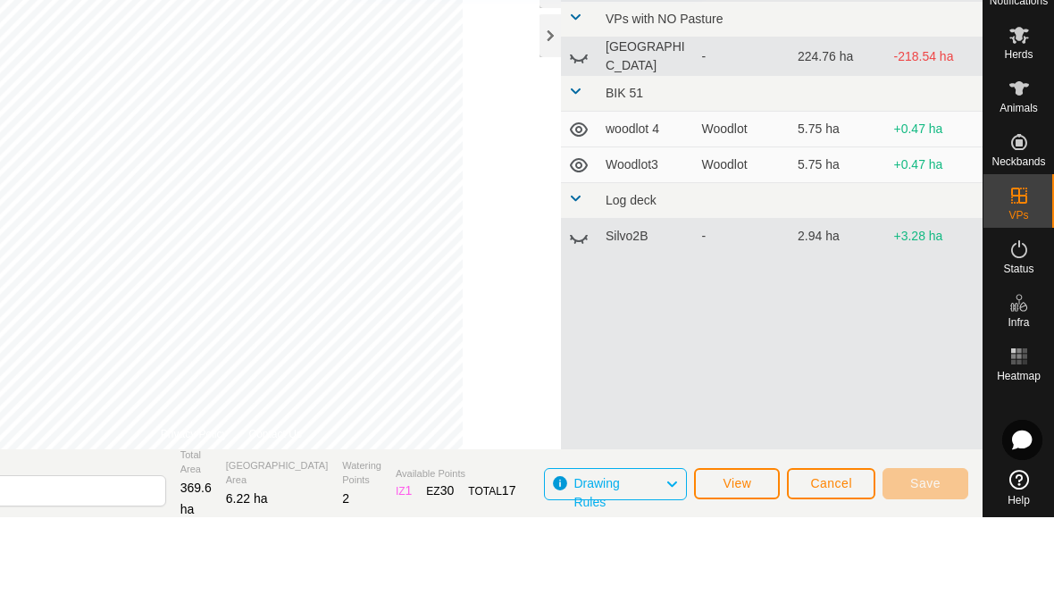
scroll to position [2, 0]
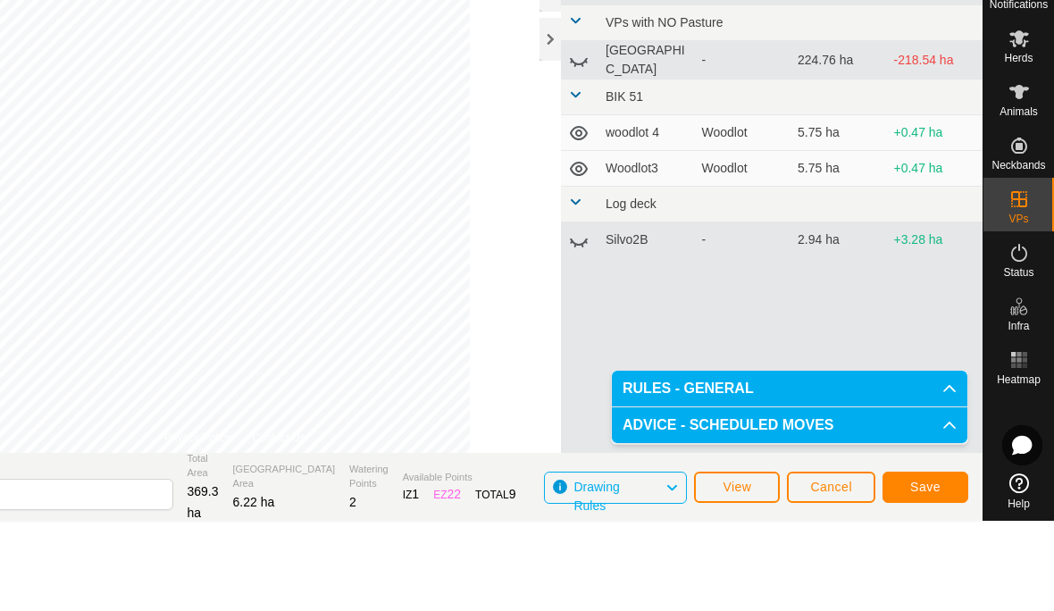
scroll to position [0, 0]
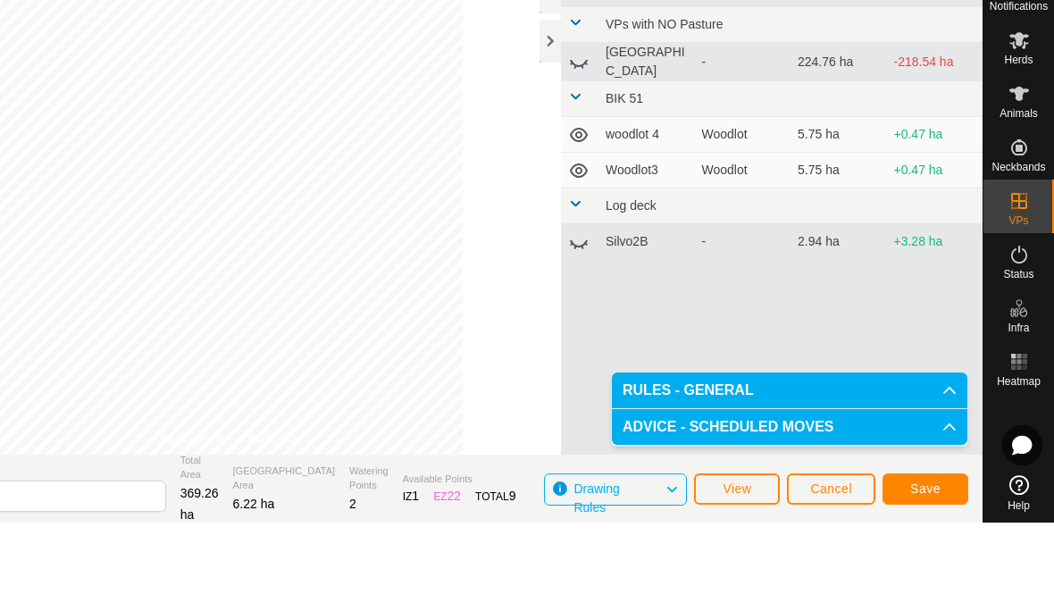
click at [928, 570] on span "Save" at bounding box center [926, 577] width 30 height 14
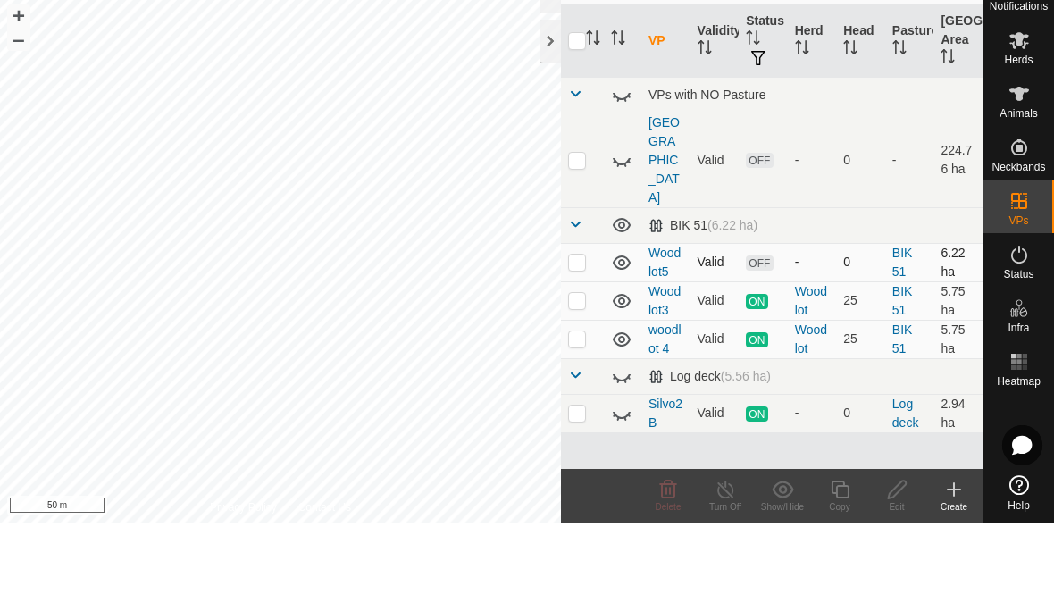
click at [584, 343] on p-checkbox at bounding box center [577, 350] width 18 height 14
checkbox input "true"
click at [897, 567] on icon at bounding box center [897, 577] width 22 height 21
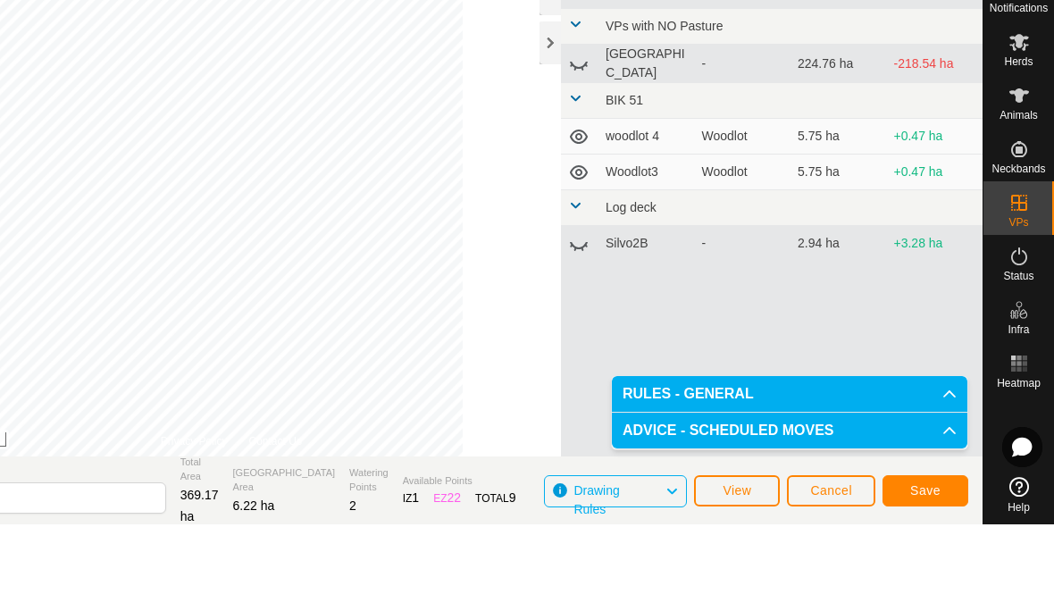
click at [931, 570] on span "Save" at bounding box center [926, 577] width 30 height 14
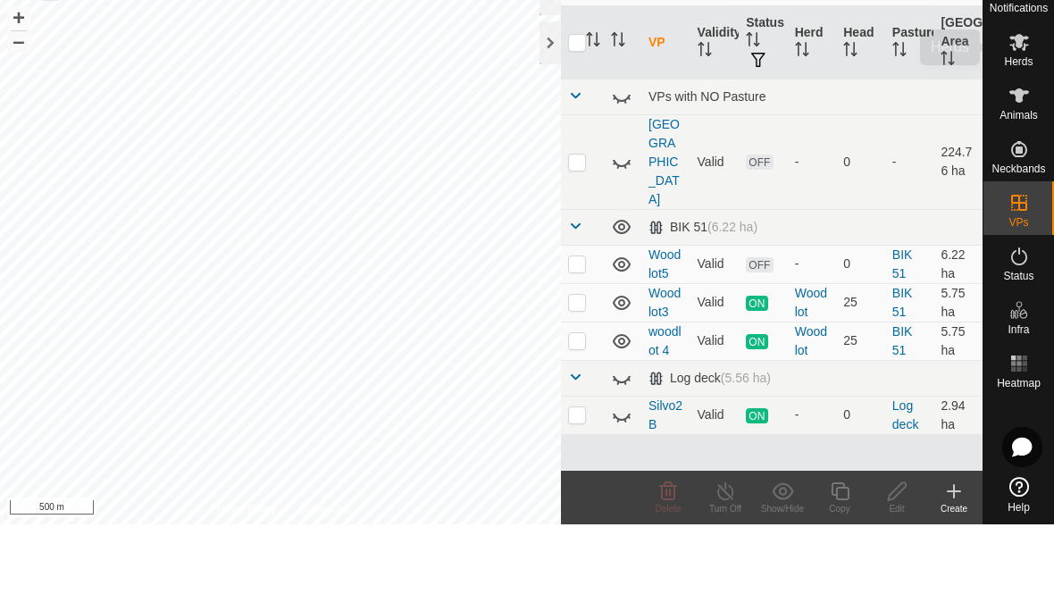
click at [1016, 143] on span "Herds" at bounding box center [1018, 148] width 29 height 11
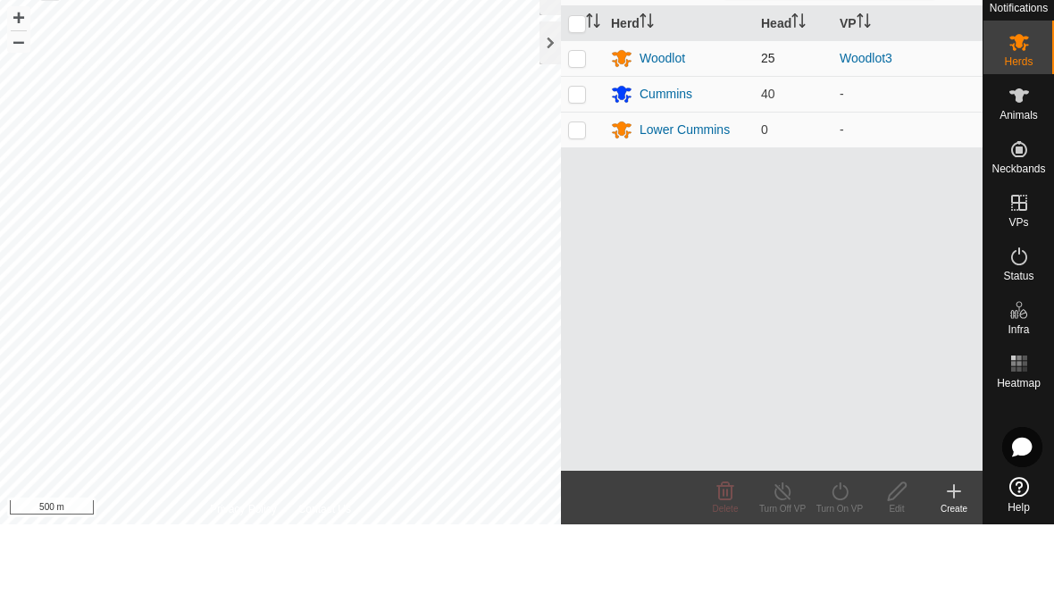
click at [576, 138] on p-checkbox at bounding box center [577, 145] width 18 height 14
checkbox input "true"
click at [840, 589] on div "Turn On VP" at bounding box center [839, 595] width 57 height 13
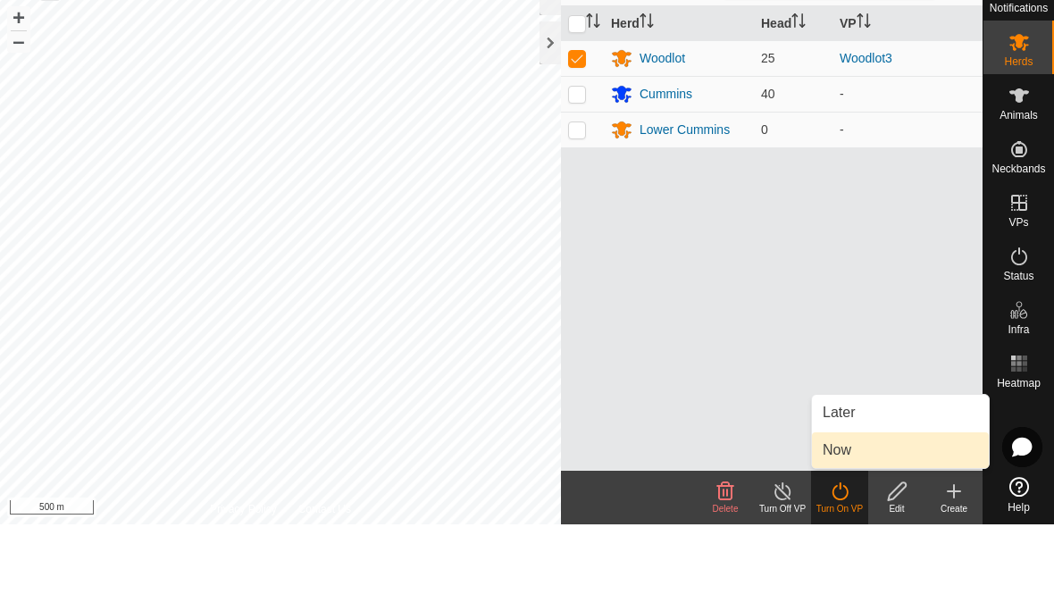
click at [862, 519] on link "Now" at bounding box center [900, 537] width 177 height 36
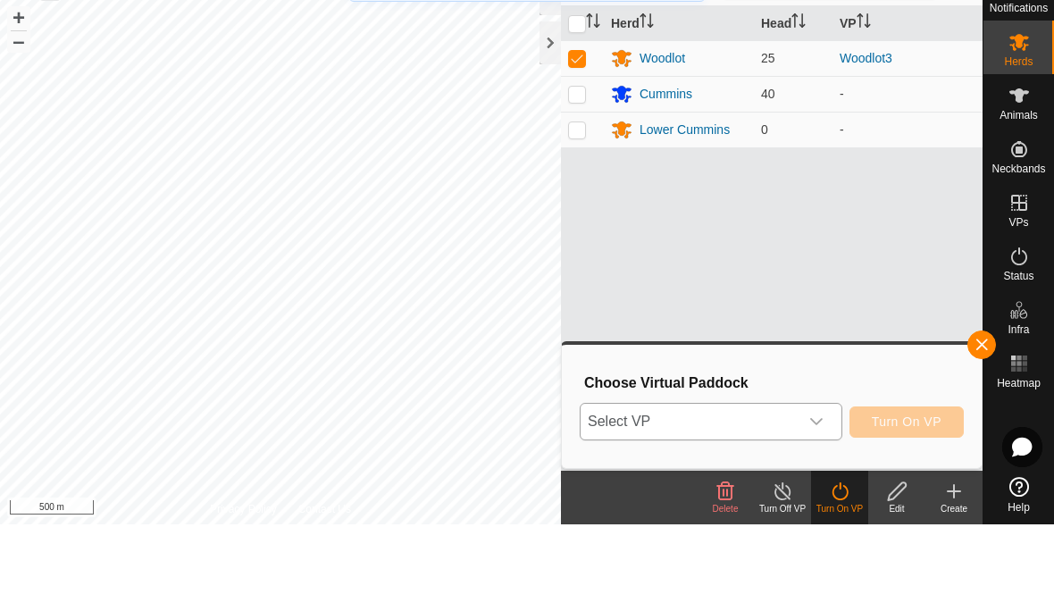
click at [786, 491] on span "Select VP" at bounding box center [690, 509] width 218 height 36
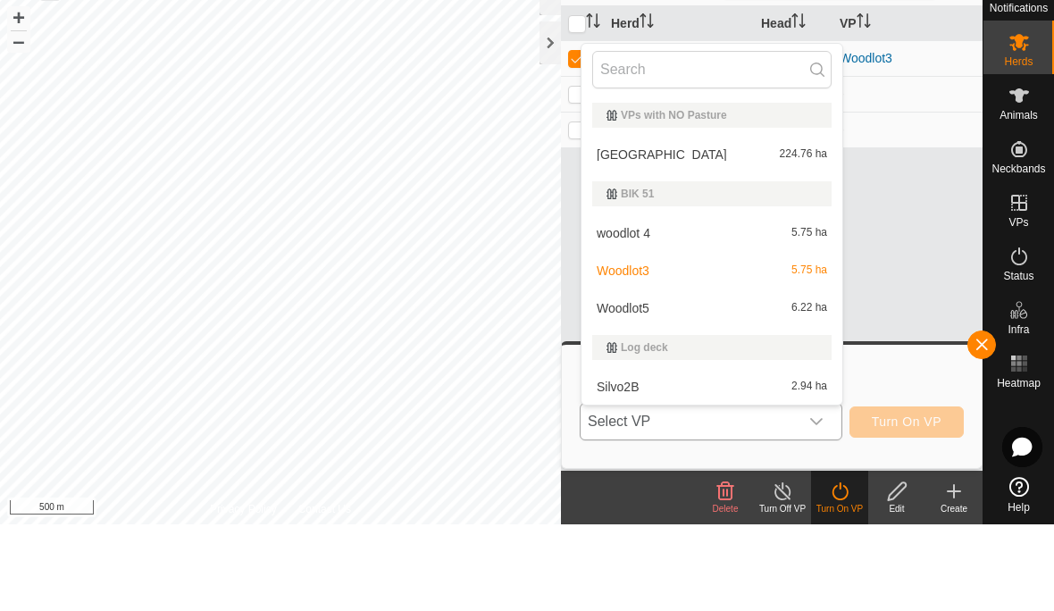
click at [801, 389] on span "6.22 ha" at bounding box center [810, 395] width 36 height 13
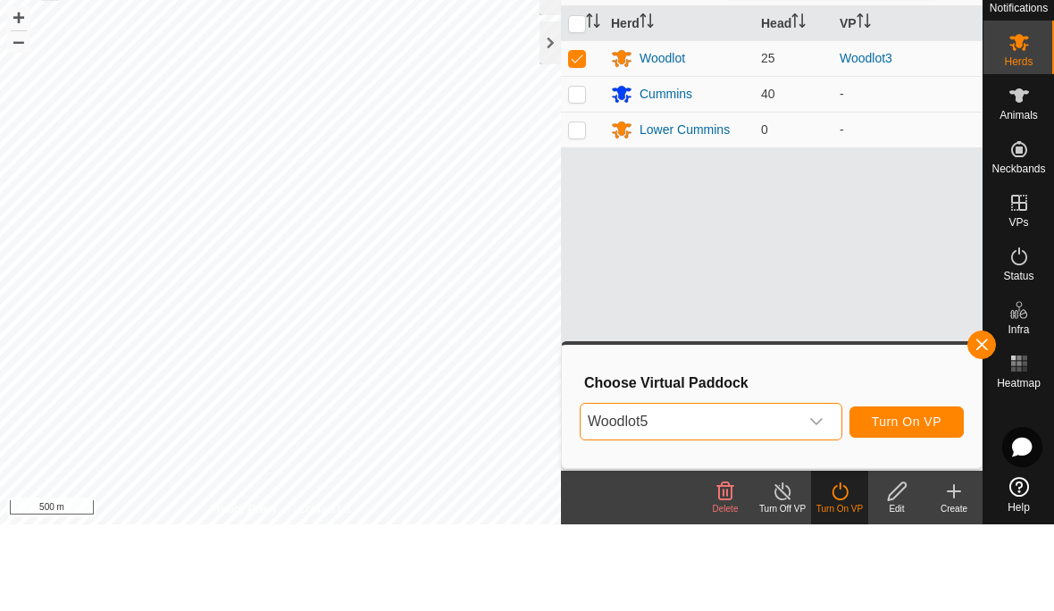
click at [917, 493] on button "Turn On VP" at bounding box center [907, 508] width 114 height 31
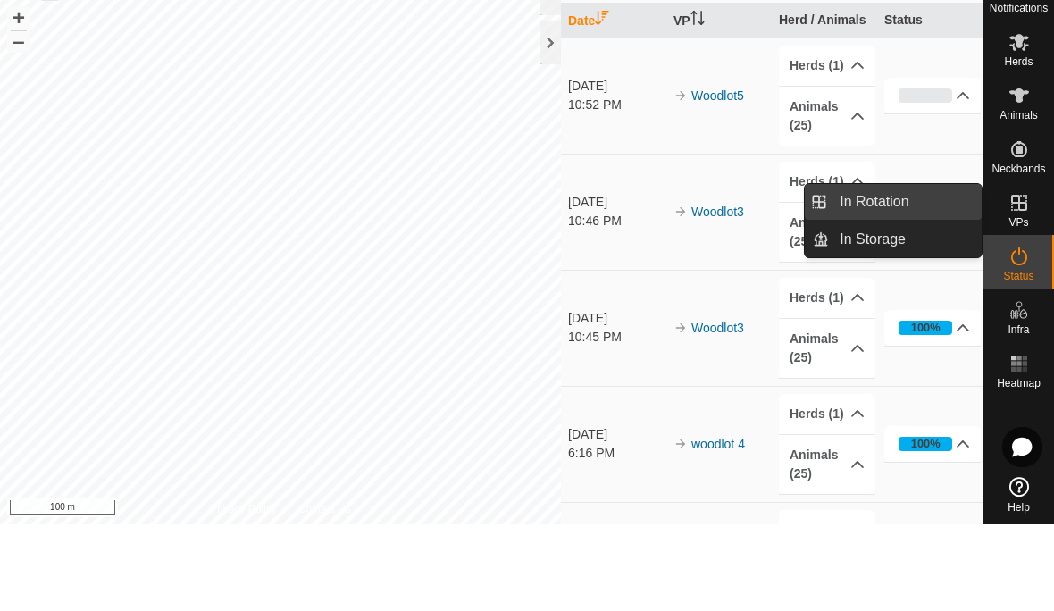
click at [901, 271] on link "In Rotation" at bounding box center [905, 289] width 153 height 36
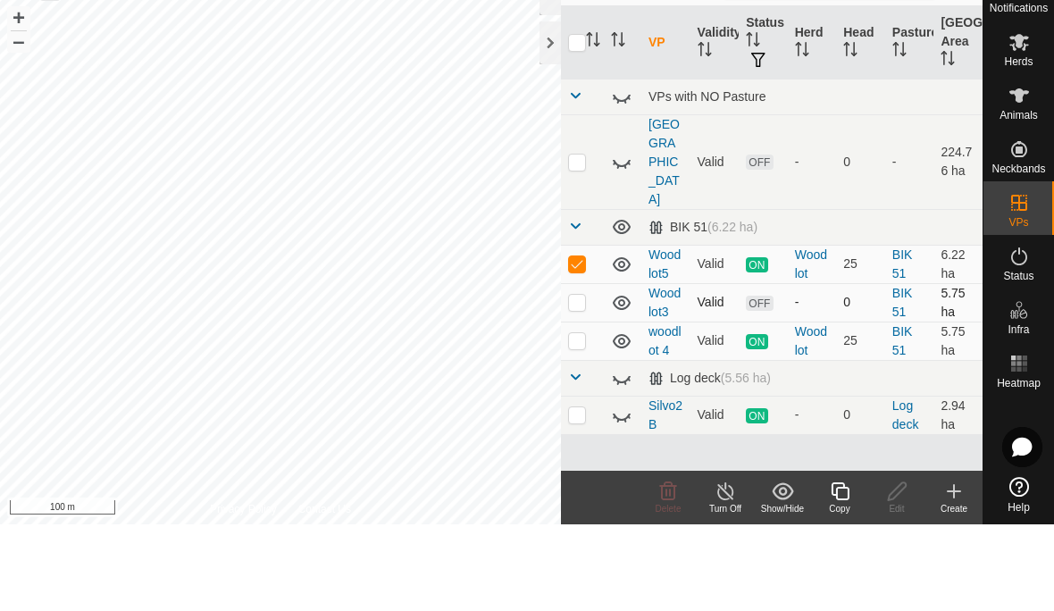
click at [576, 382] on p-checkbox at bounding box center [577, 389] width 18 height 14
checkbox input "true"
click at [789, 589] on div "Show/Hide" at bounding box center [782, 595] width 57 height 13
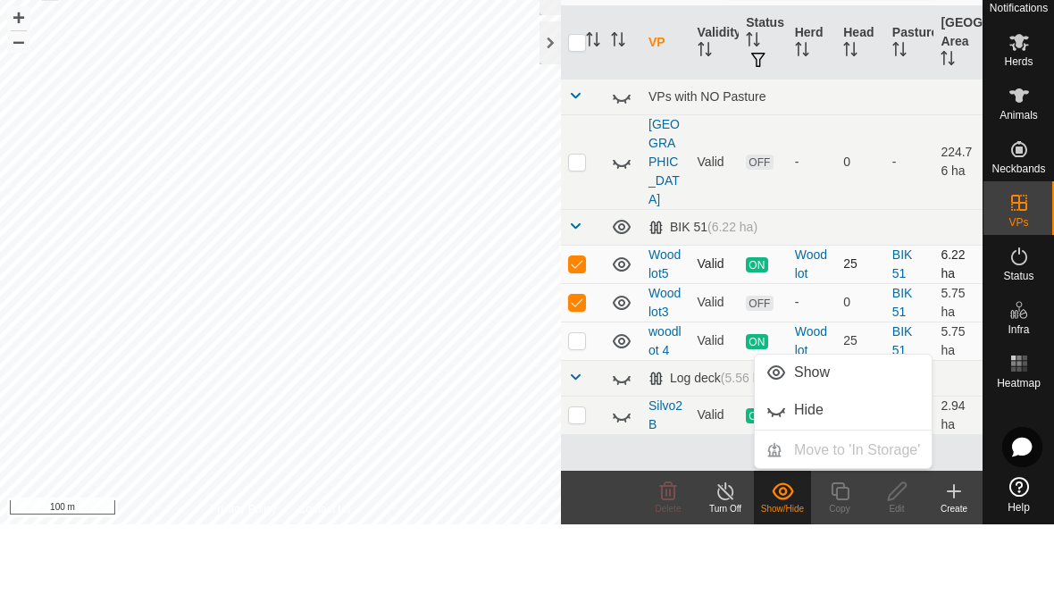
click at [592, 332] on td at bounding box center [582, 351] width 43 height 38
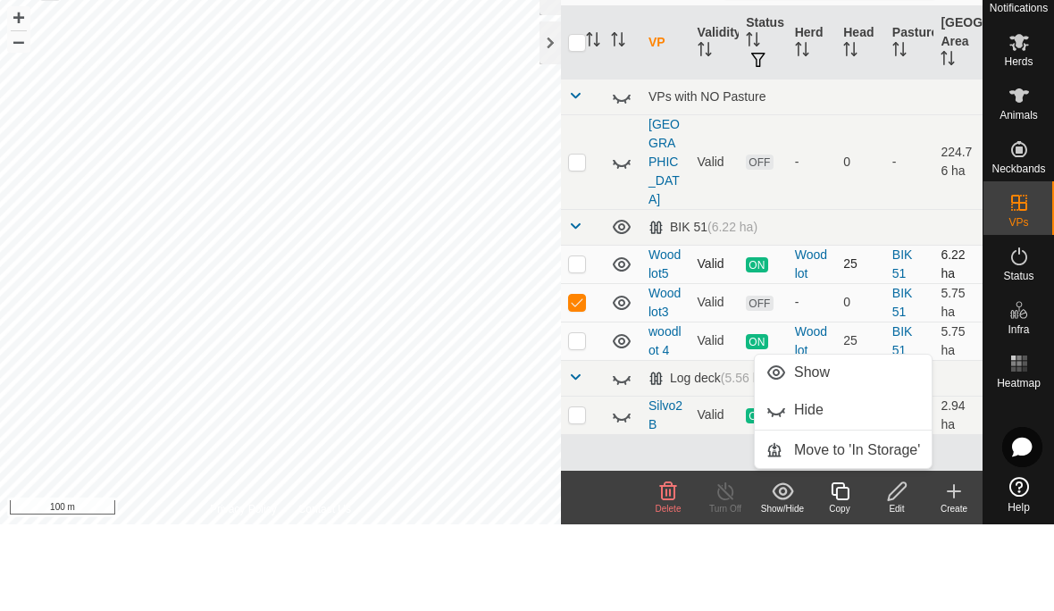
click at [592, 332] on td at bounding box center [582, 351] width 43 height 38
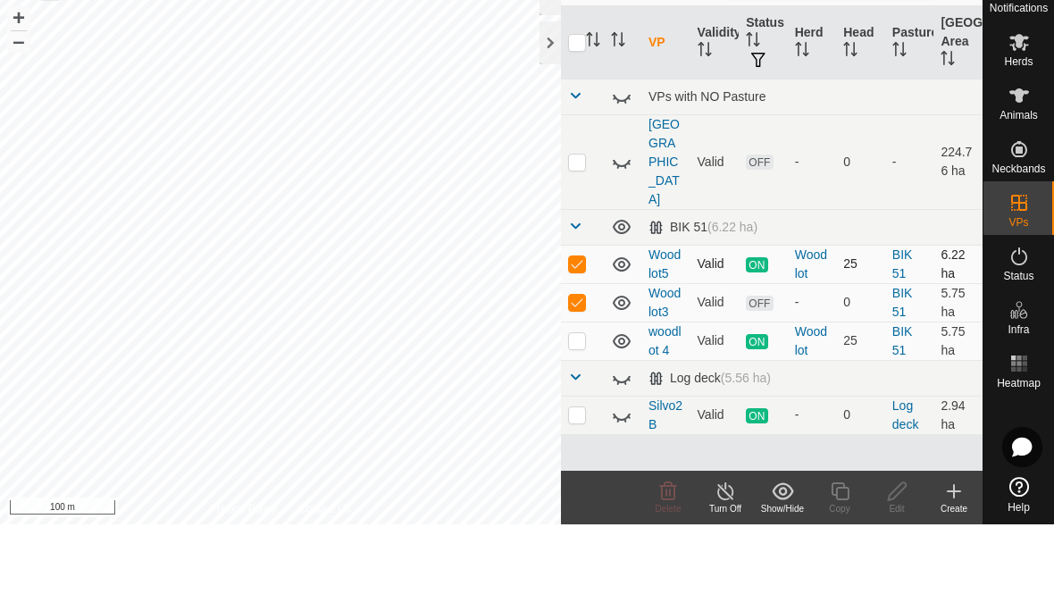
click at [578, 343] on p-checkbox at bounding box center [577, 350] width 18 height 14
checkbox input "false"
click at [792, 569] on icon at bounding box center [782, 577] width 21 height 17
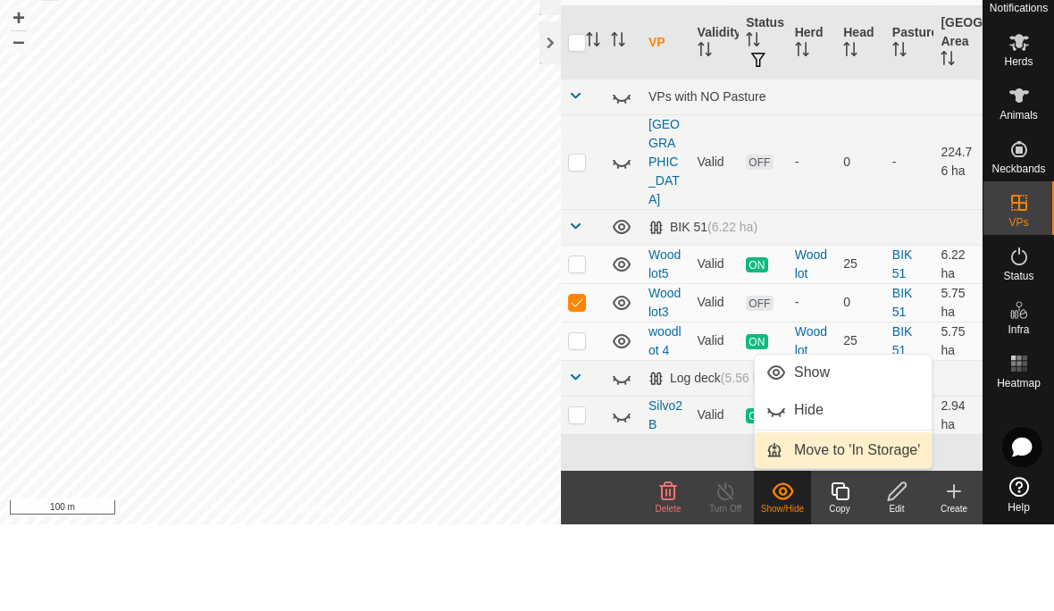
click at [818, 526] on span "Move to 'In Storage'" at bounding box center [857, 536] width 126 height 21
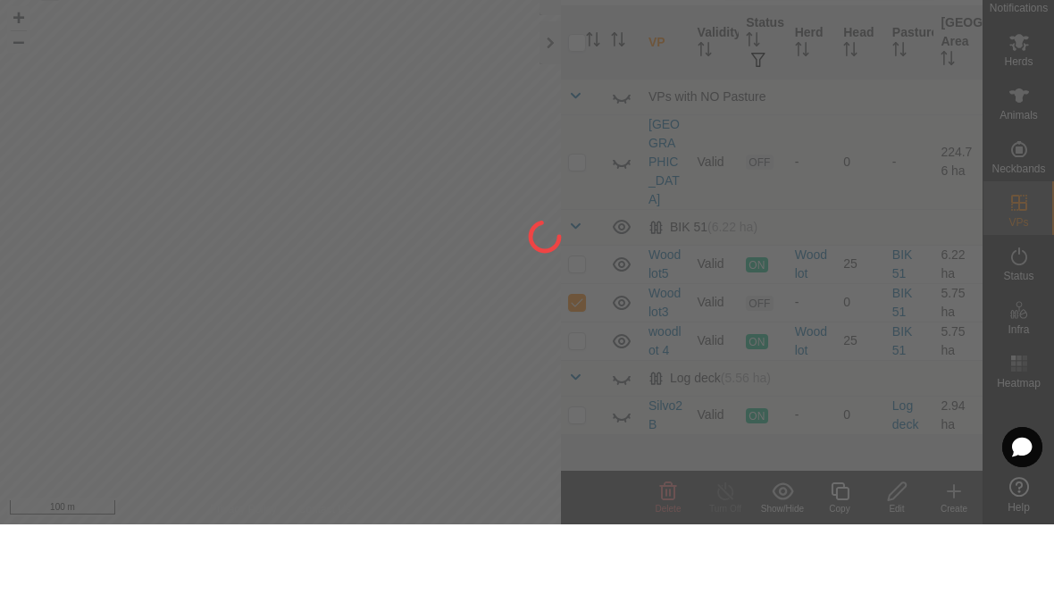
checkbox input "false"
